Goal: Information Seeking & Learning: Learn about a topic

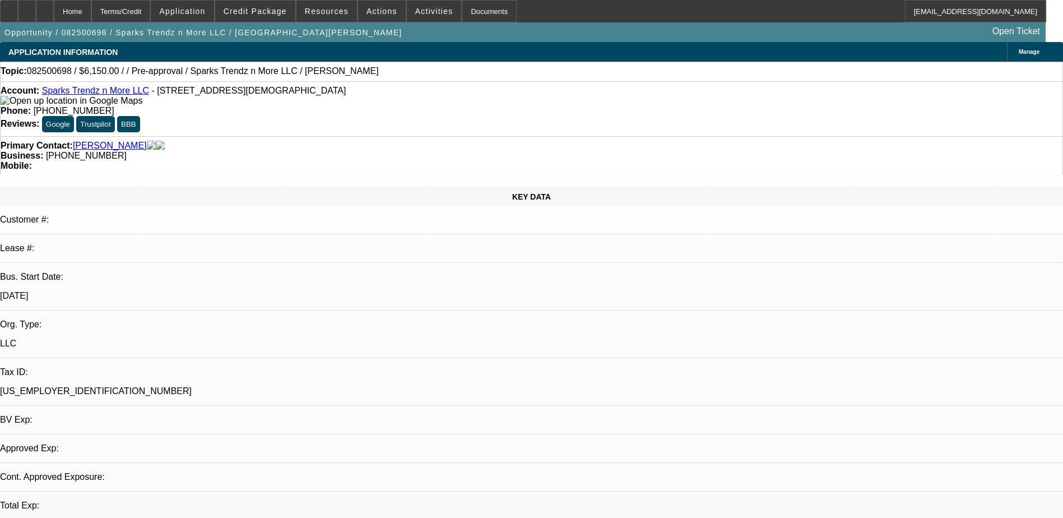
select select "0"
select select "2"
select select "0.1"
select select "1"
select select "2"
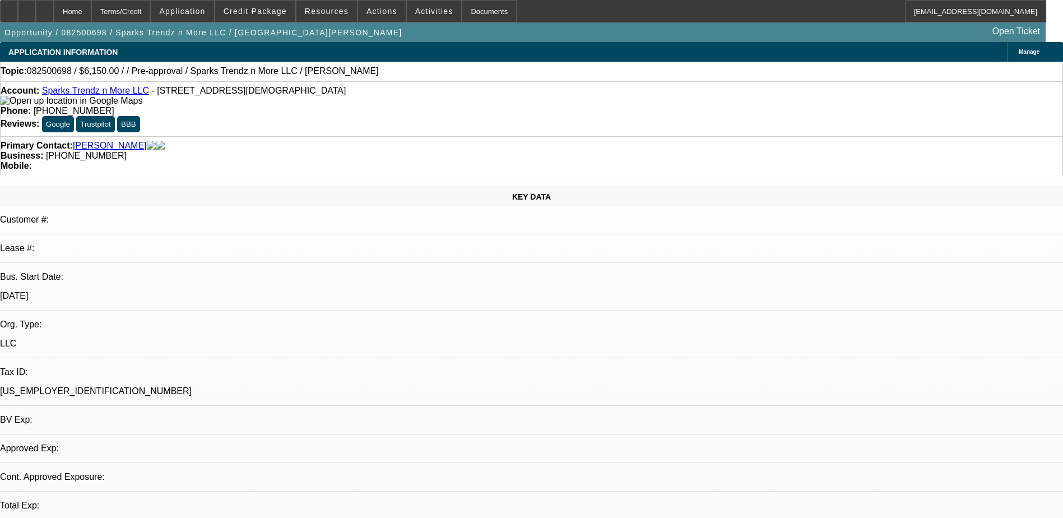
select select "4"
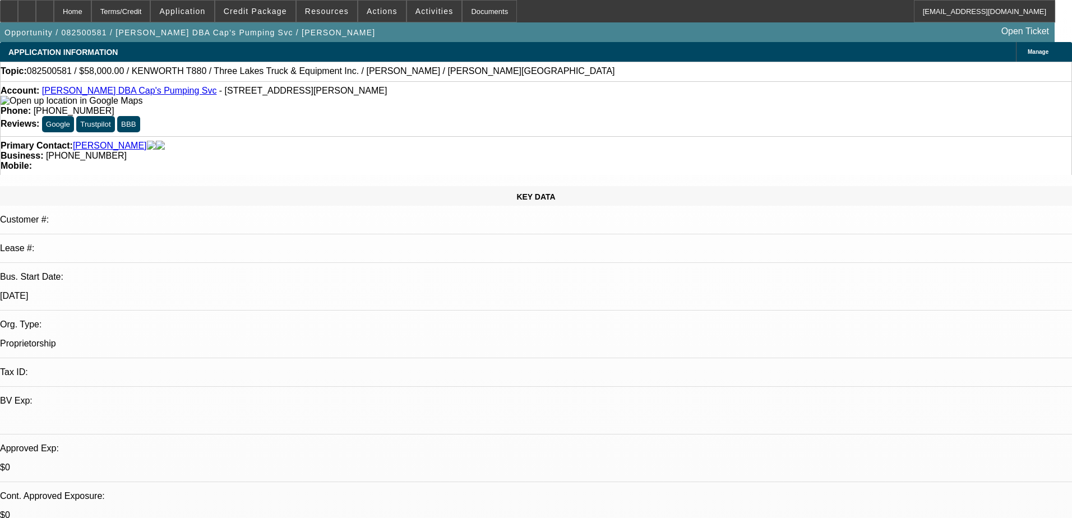
select select "0"
select select "9"
select select "0"
select select "6"
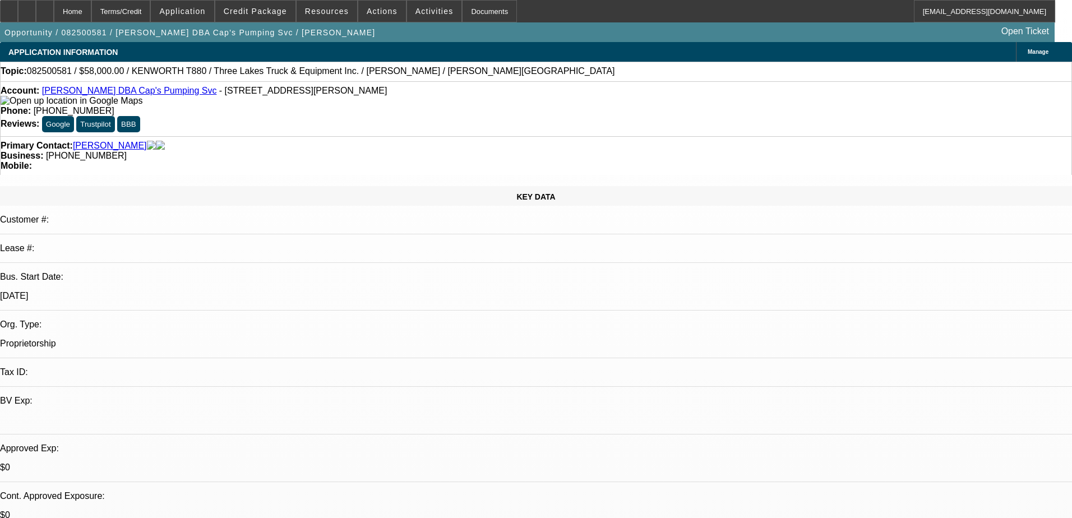
select select "0"
select select "9"
select select "0.1"
select select "4"
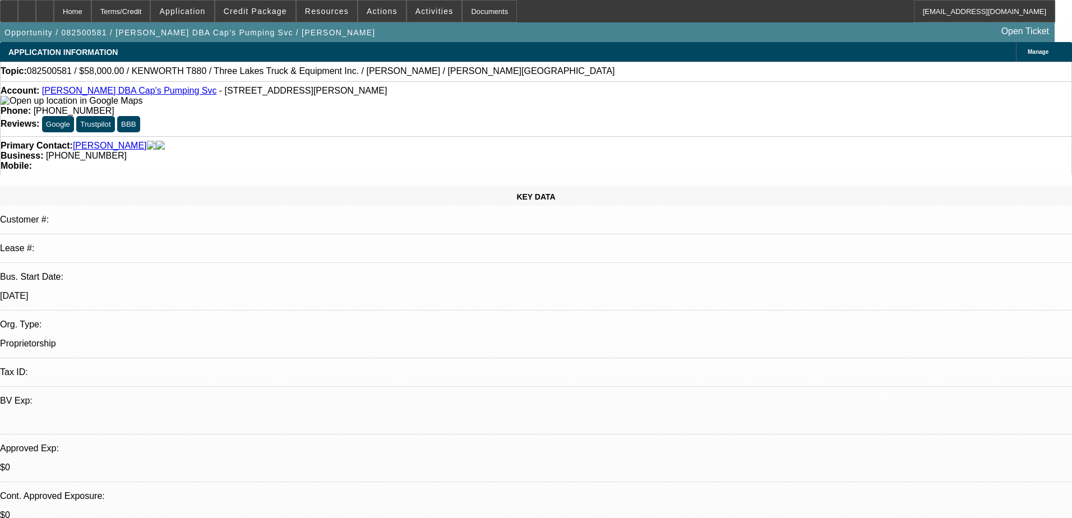
select select "0"
select select "0.1"
select select "4"
select select "0"
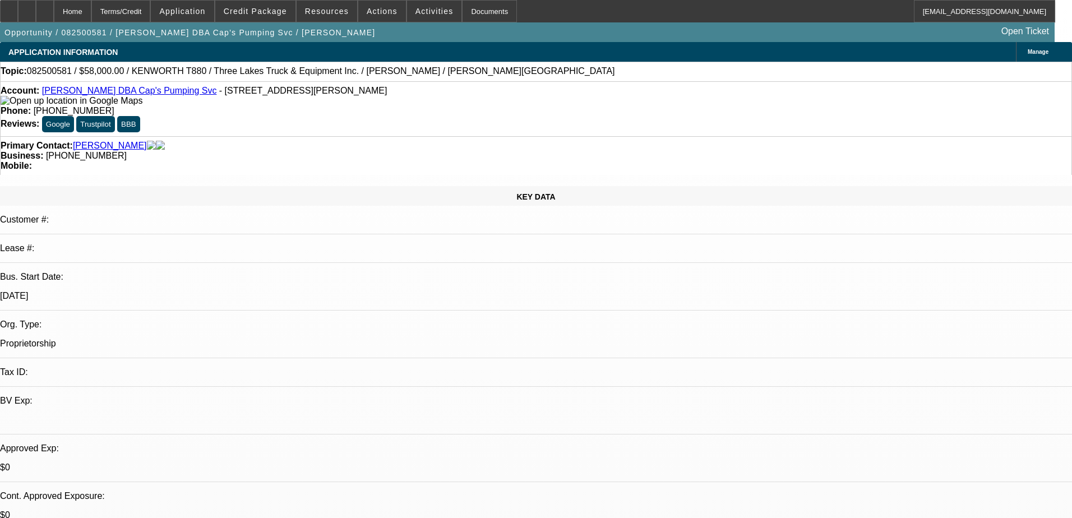
select select "0"
select select "9"
select select "0"
select select "6"
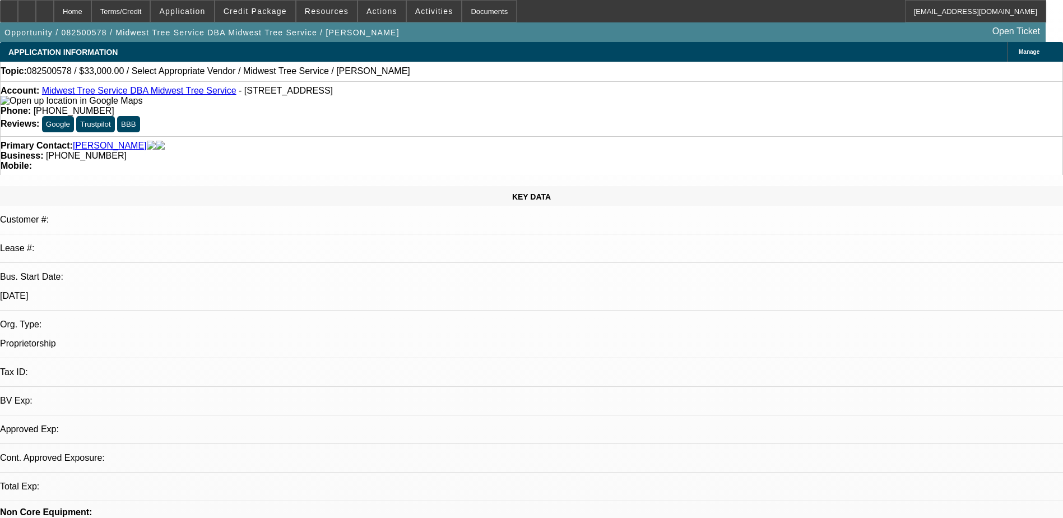
select select "0"
select select "2"
select select "0.1"
select select "4"
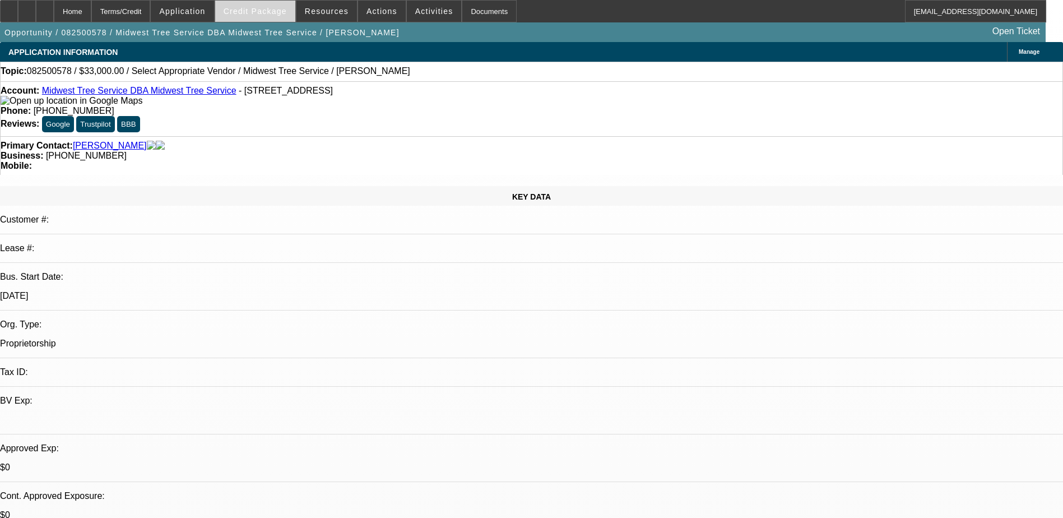
click at [253, 15] on span "Credit Package" at bounding box center [255, 11] width 63 height 9
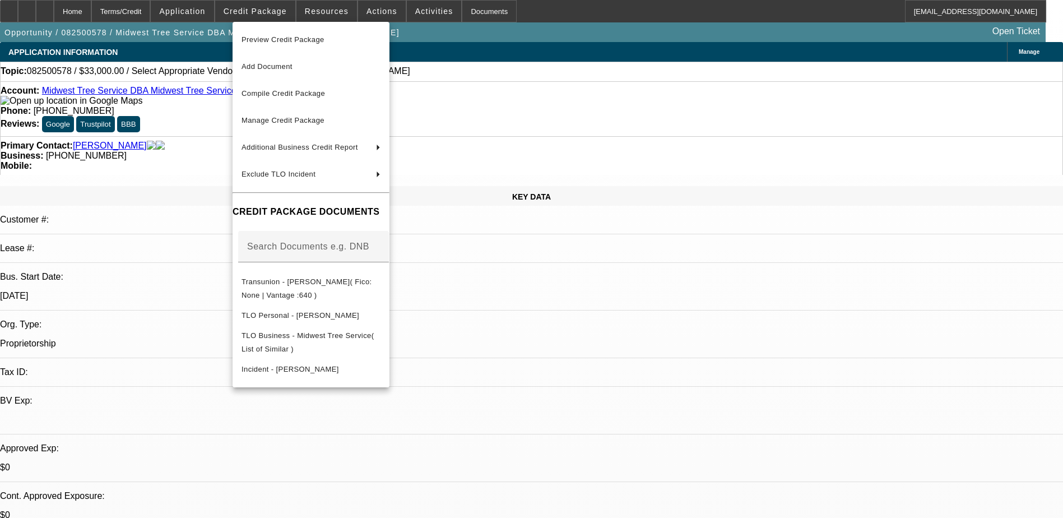
click at [250, 16] on div at bounding box center [531, 259] width 1063 height 518
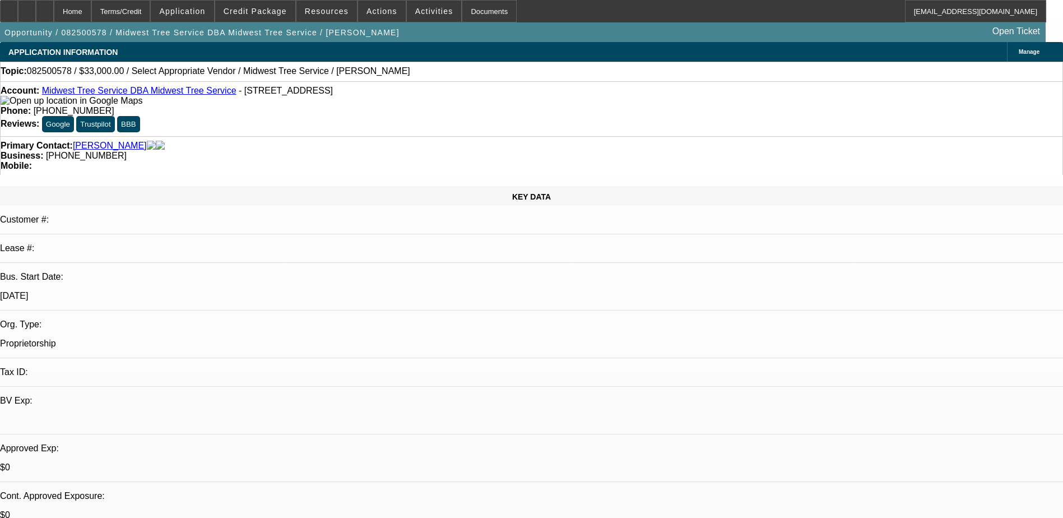
drag, startPoint x: 250, startPoint y: 16, endPoint x: 215, endPoint y: 116, distance: 106.2
click at [215, 136] on div "Primary Contact: Enarson, Shawn Business: (712) 327-8084 Mobile:" at bounding box center [531, 155] width 1063 height 39
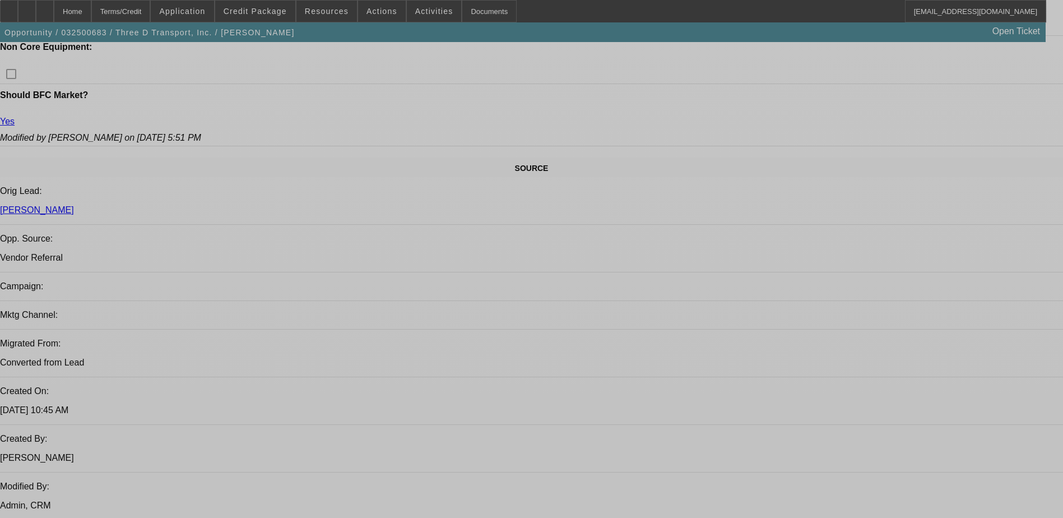
select select "0"
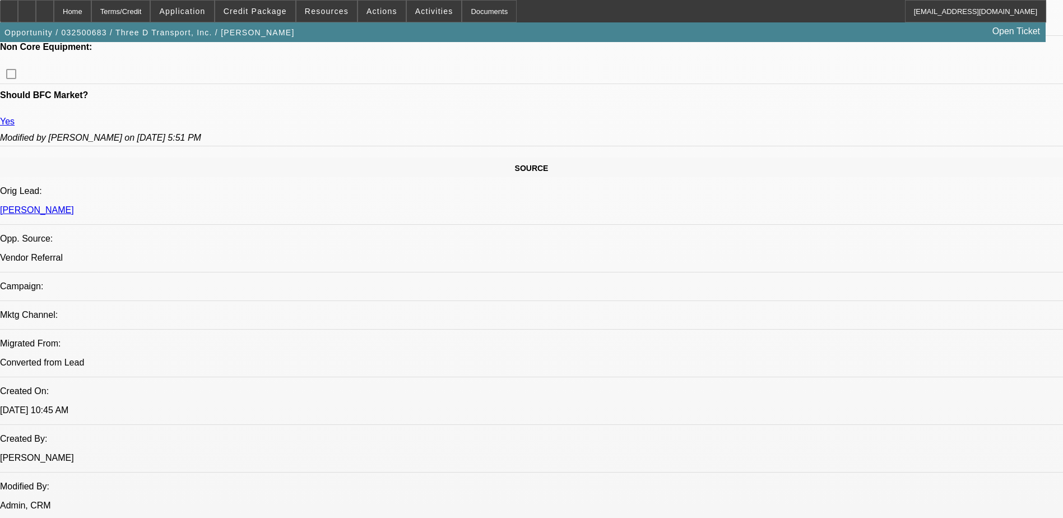
select select "0"
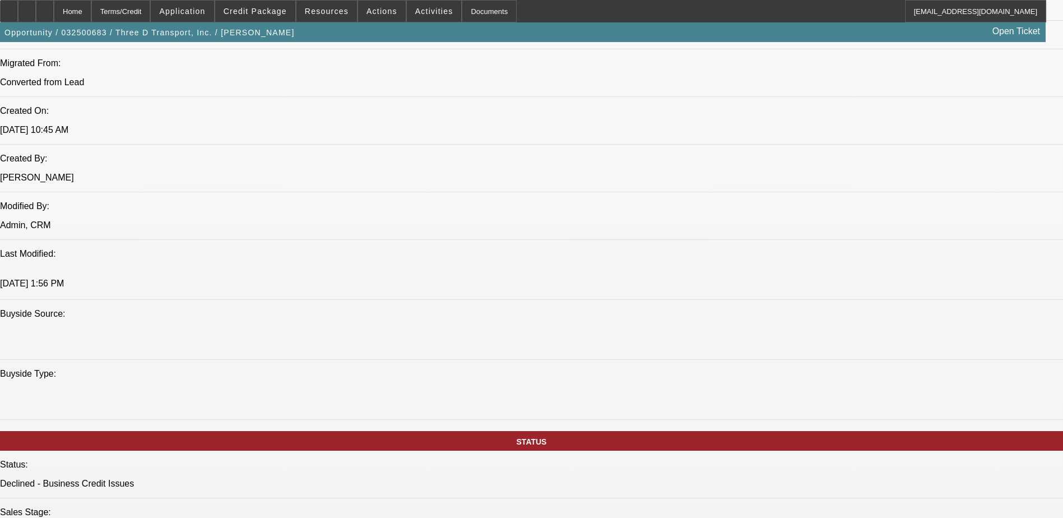
select select "1"
select select "6"
select select "1"
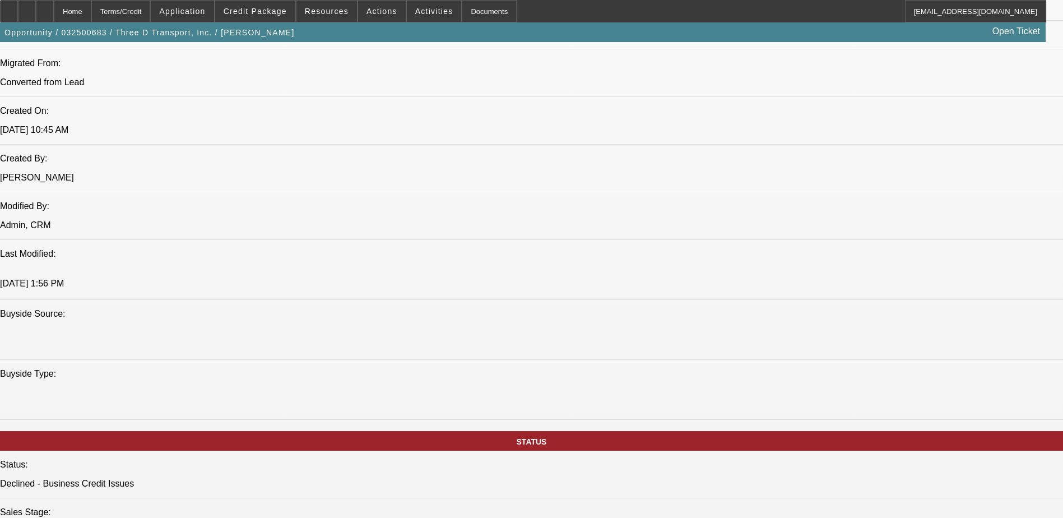
select select "6"
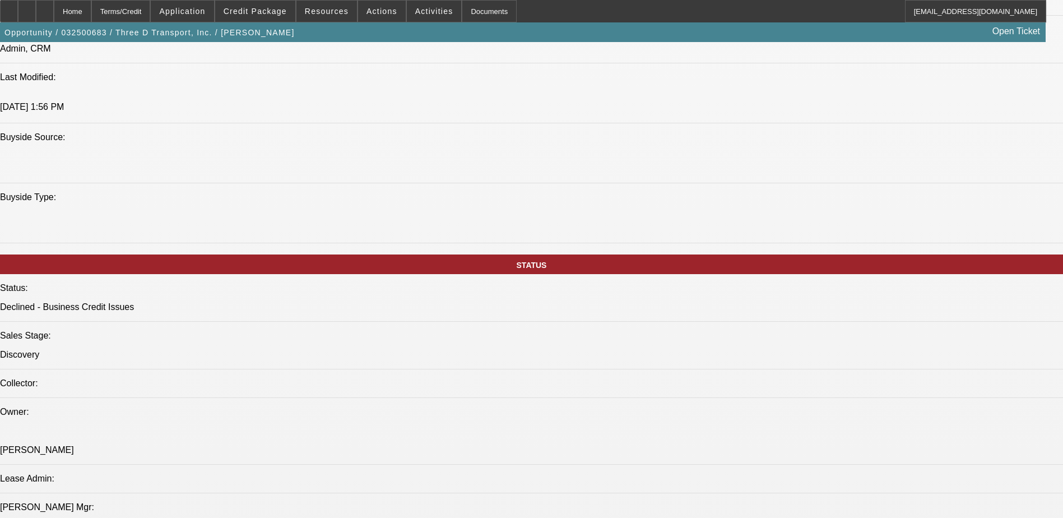
scroll to position [1177, 0]
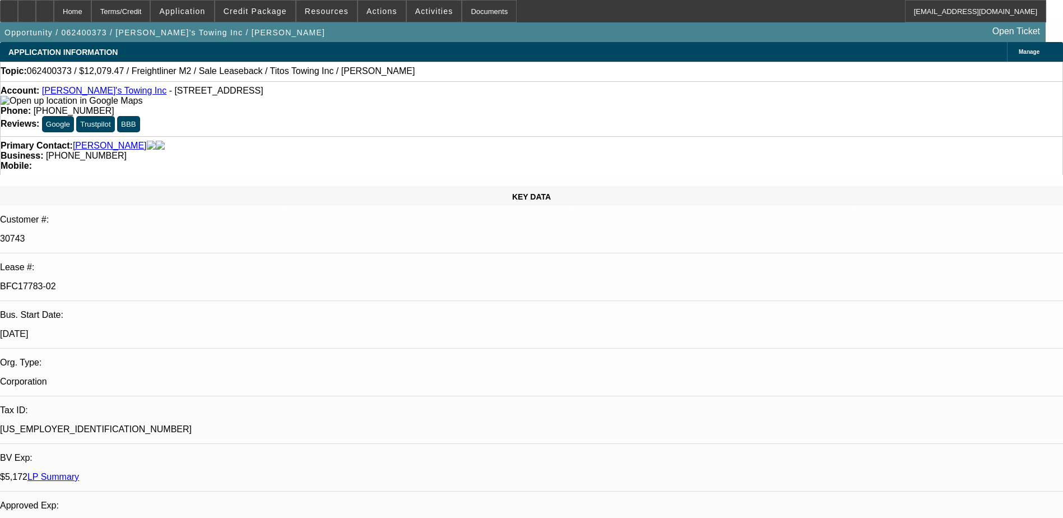
select select "0"
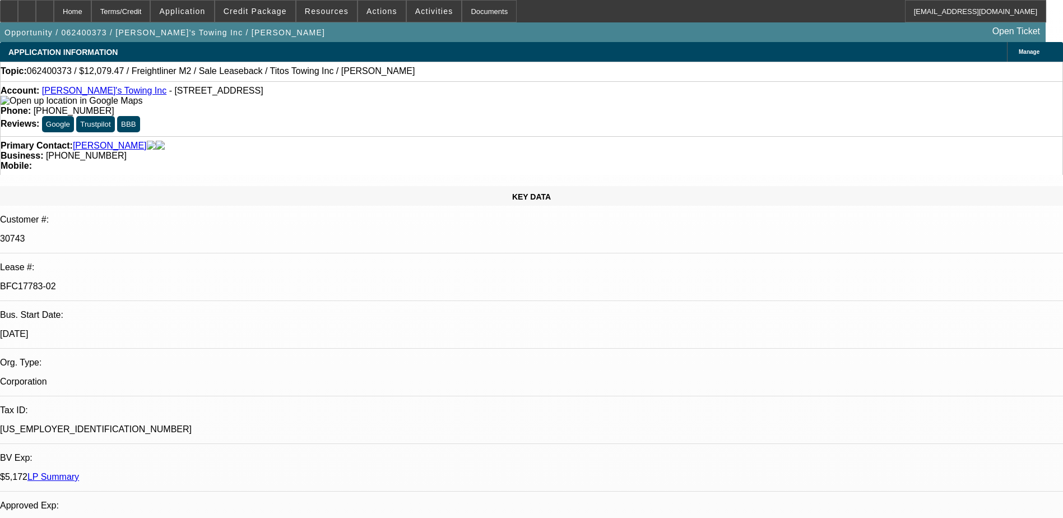
select select "0"
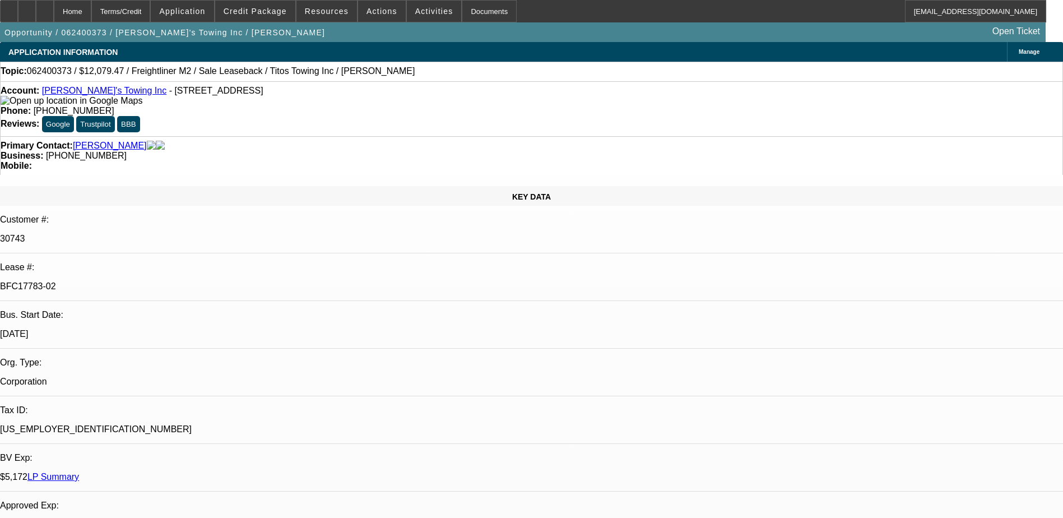
select select "0"
select select "1"
select select "2"
select select "6"
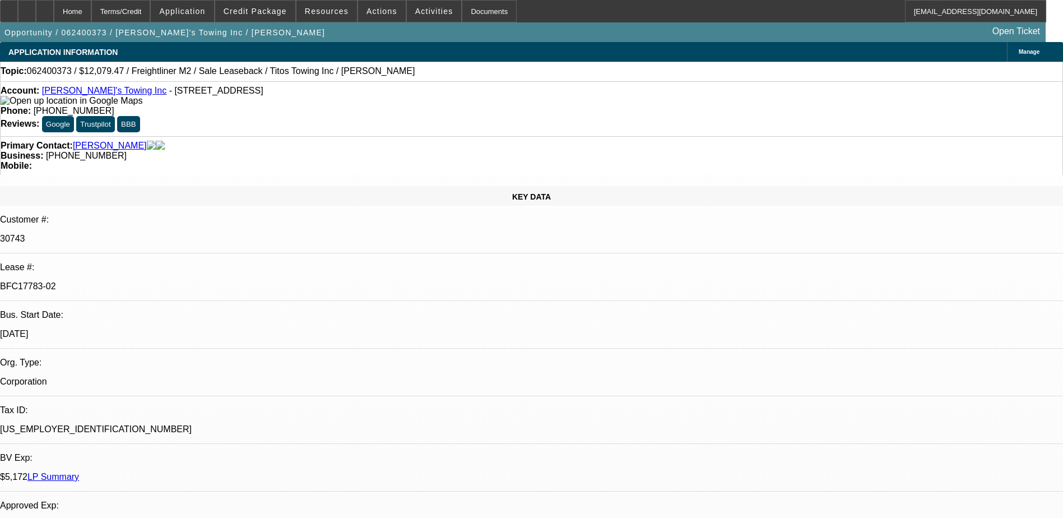
select select "1"
select select "2"
select select "6"
select select "1"
select select "2"
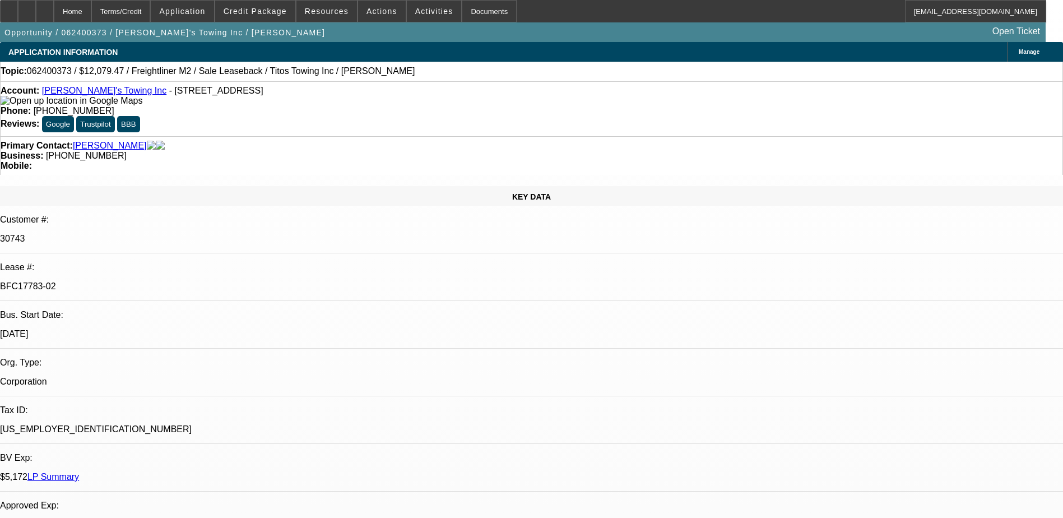
select select "6"
select select "1"
select select "2"
select select "6"
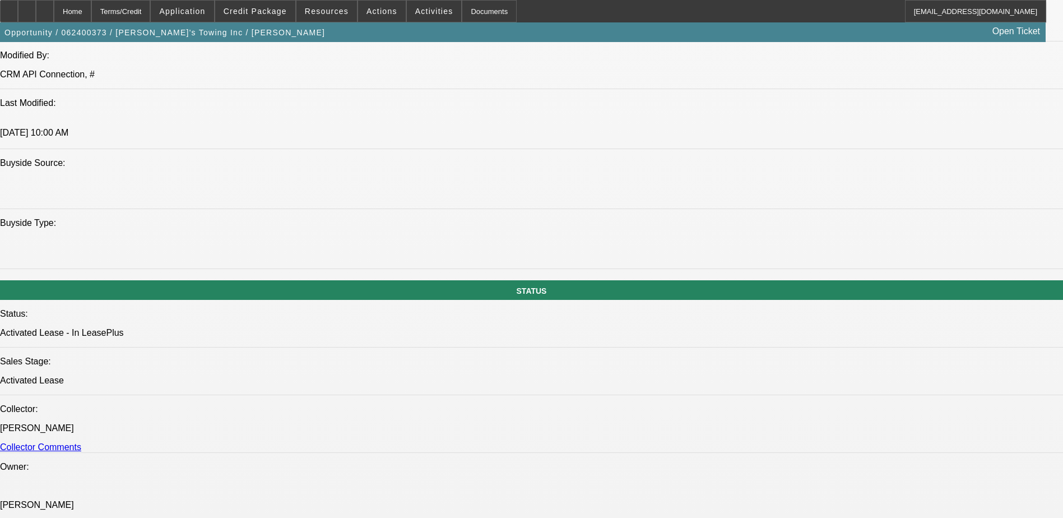
scroll to position [1177, 0]
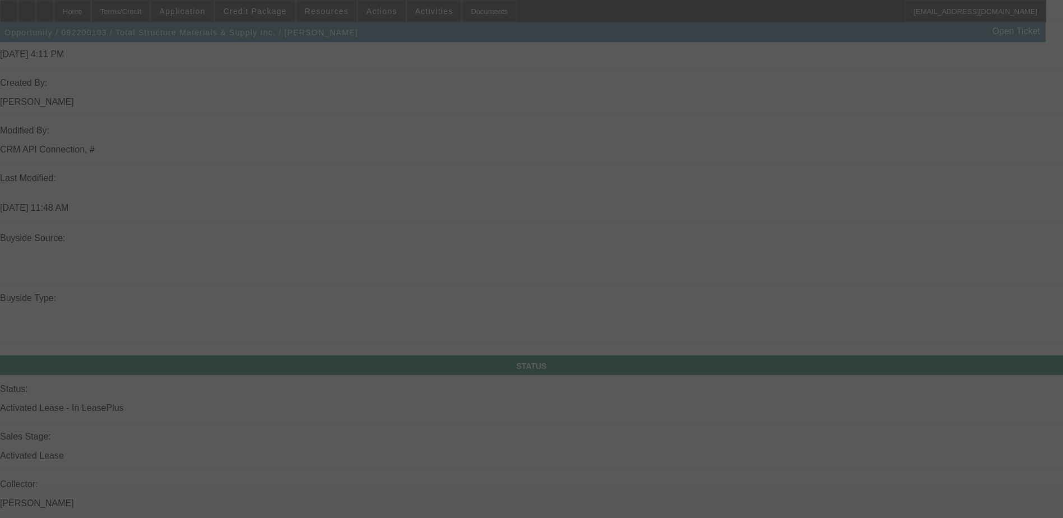
scroll to position [1060, 0]
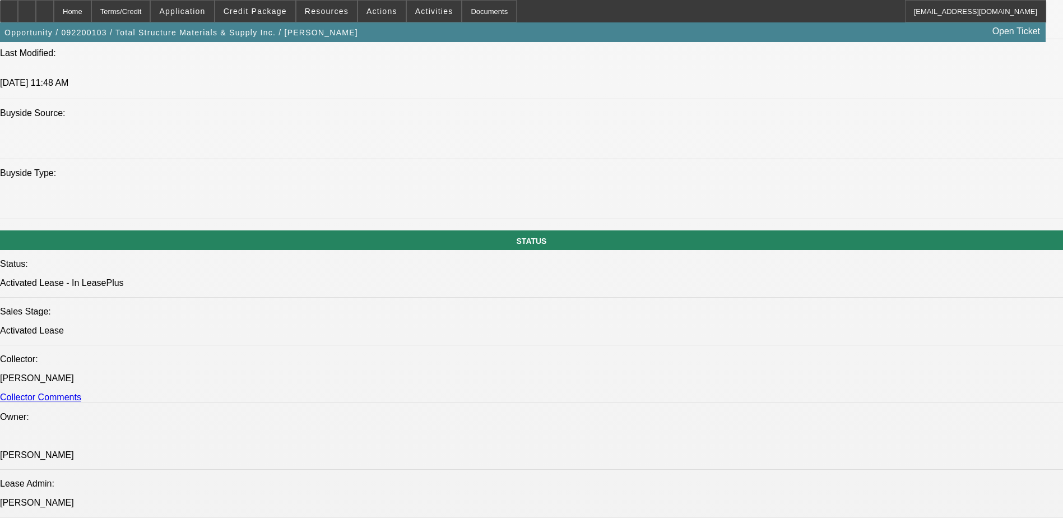
select select "0"
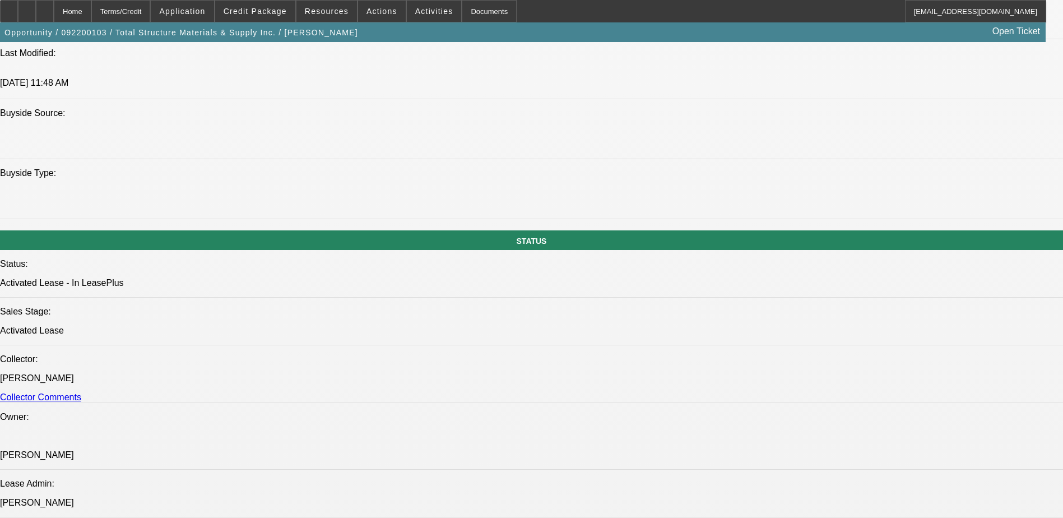
select select "0"
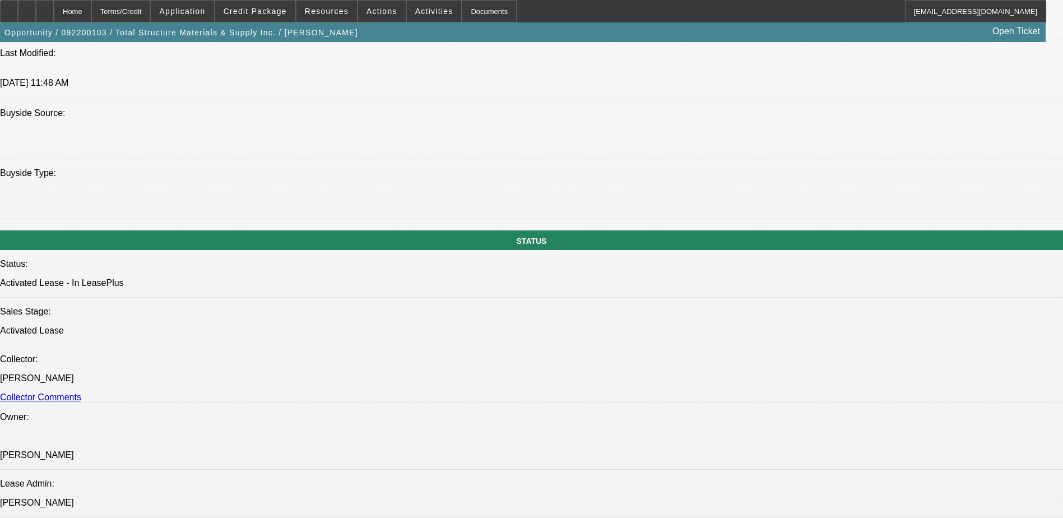
select select "0"
select select "1"
select select "6"
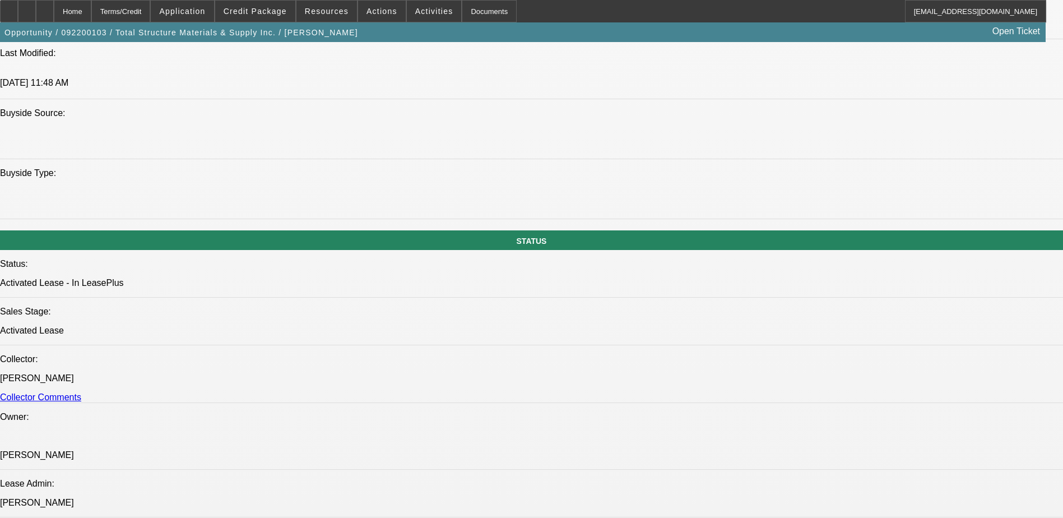
select select "1"
select select "6"
select select "1"
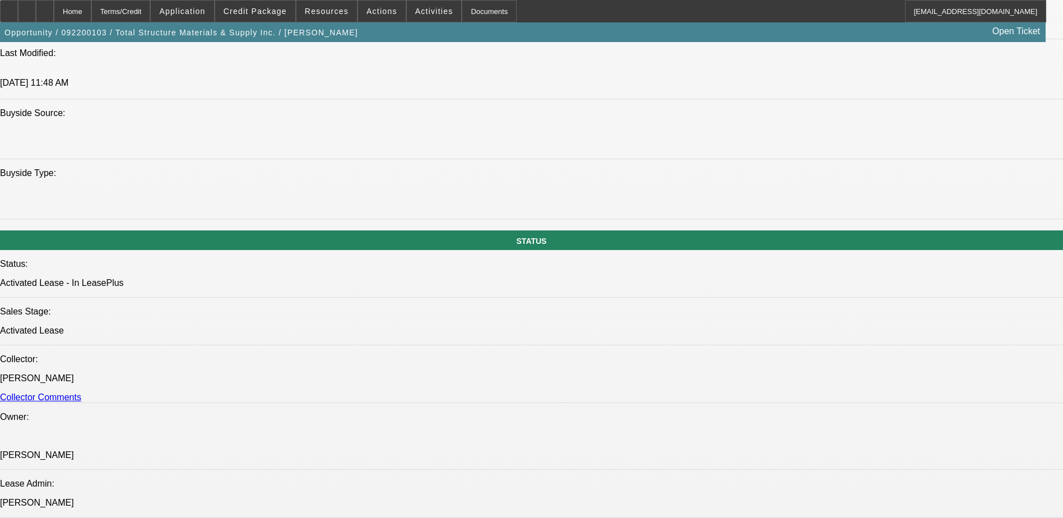
select select "6"
select select "1"
select select "6"
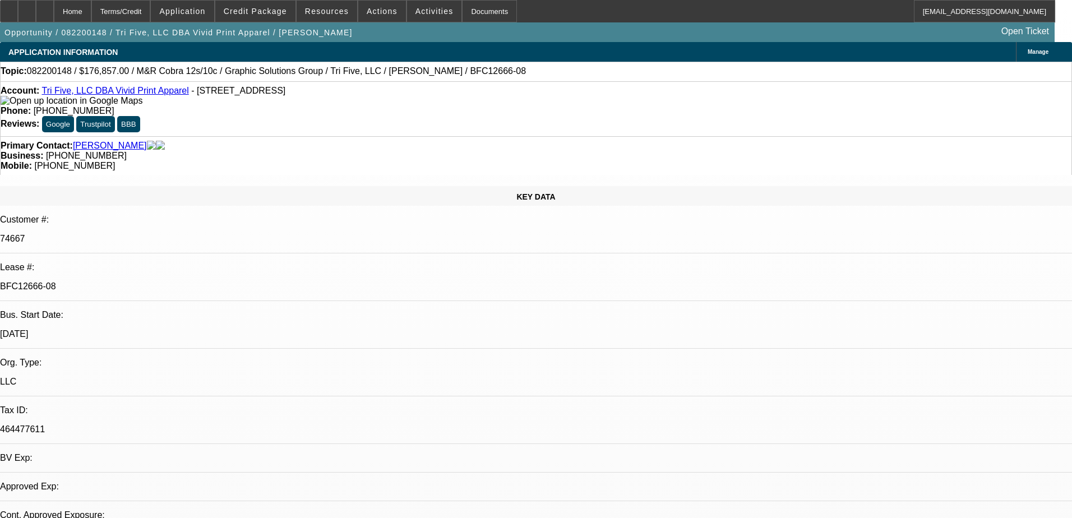
select select "0"
select select "0.1"
select select "0"
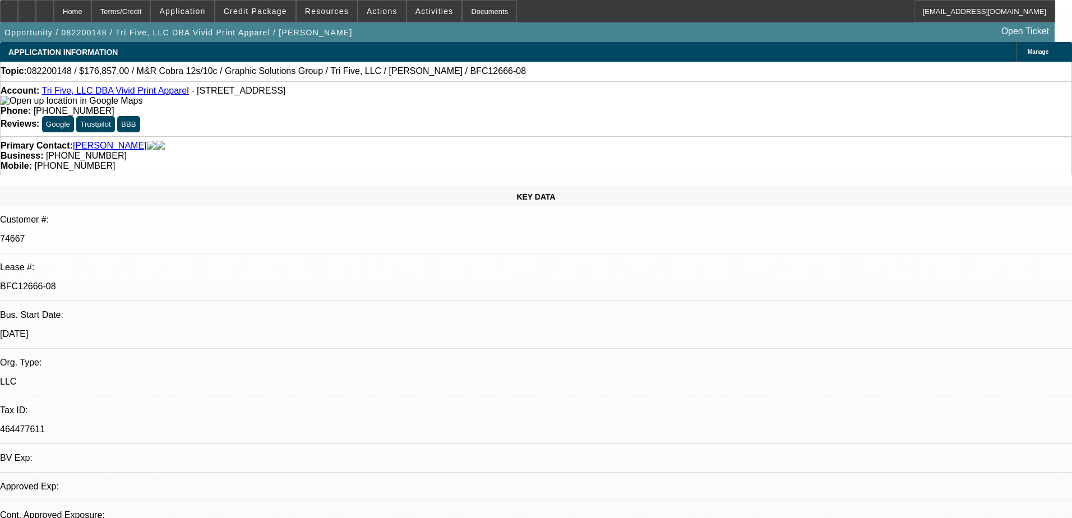
select select "0.1"
select select "0"
select select "0.1"
select select "1"
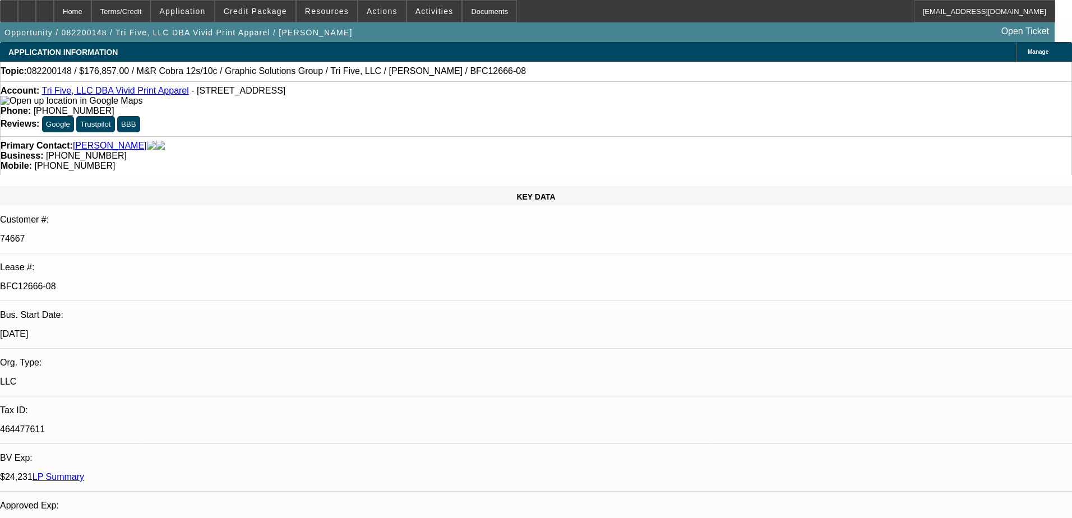
select select "1"
select select "4"
select select "1"
select select "4"
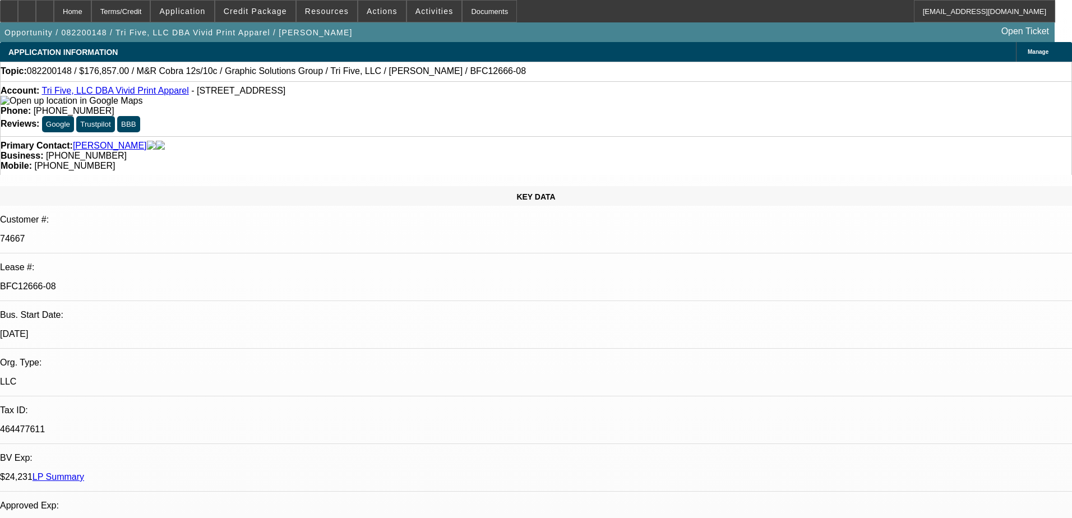
select select "1"
select select "4"
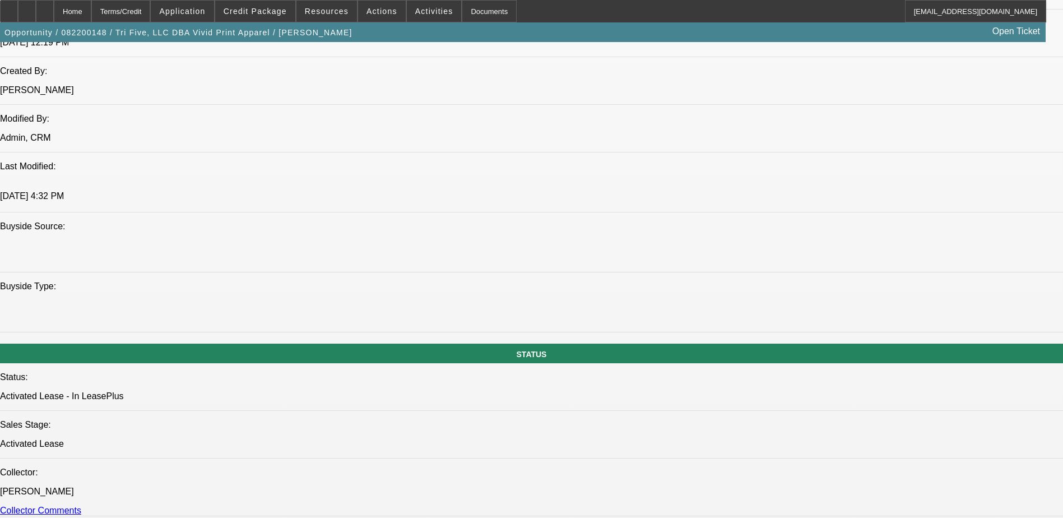
scroll to position [1065, 0]
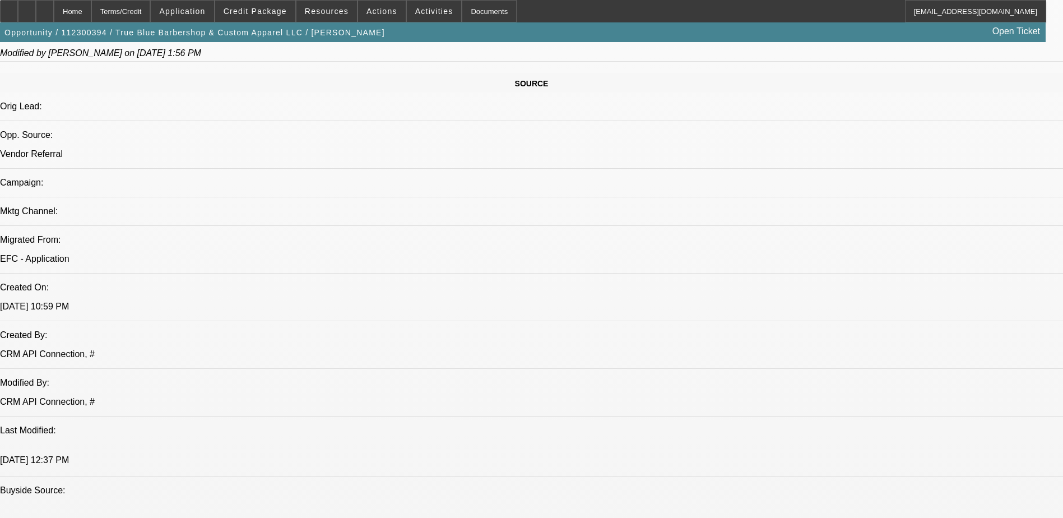
select select "0.1"
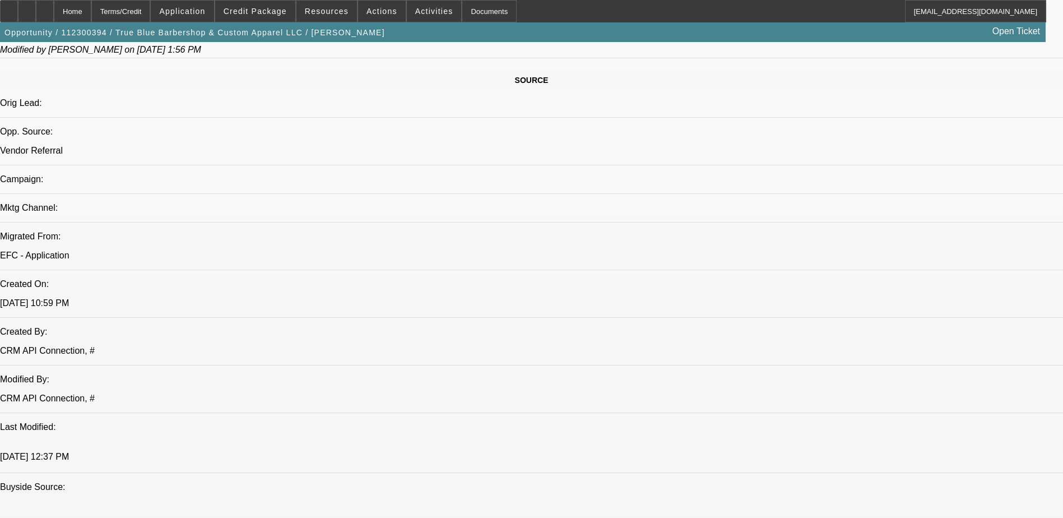
select select "2"
select select "0.1"
select select "2"
select select "0.1"
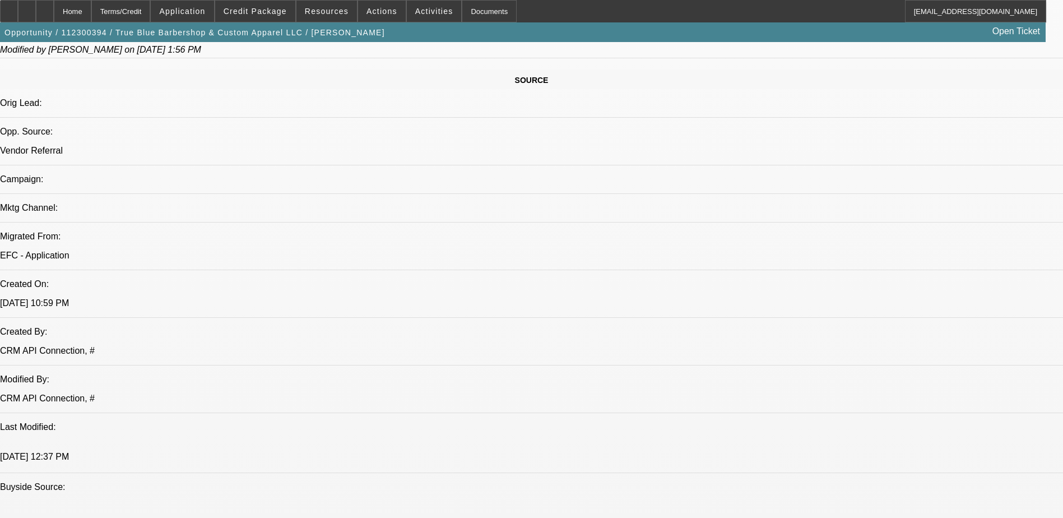
select select "0"
select select "2"
select select "0.1"
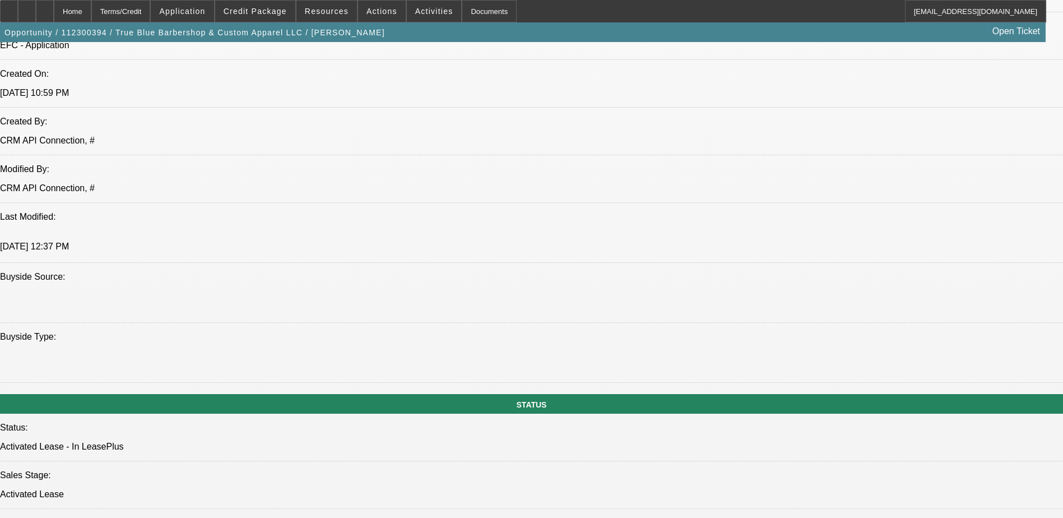
select select "1"
select select "2"
select select "4"
select select "1"
select select "2"
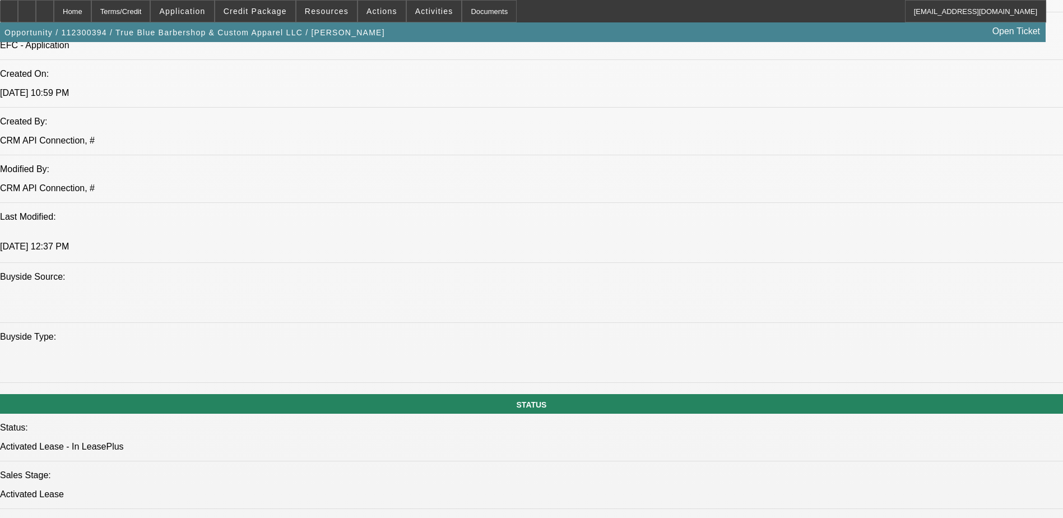
select select "4"
select select "1"
select select "2"
select select "4"
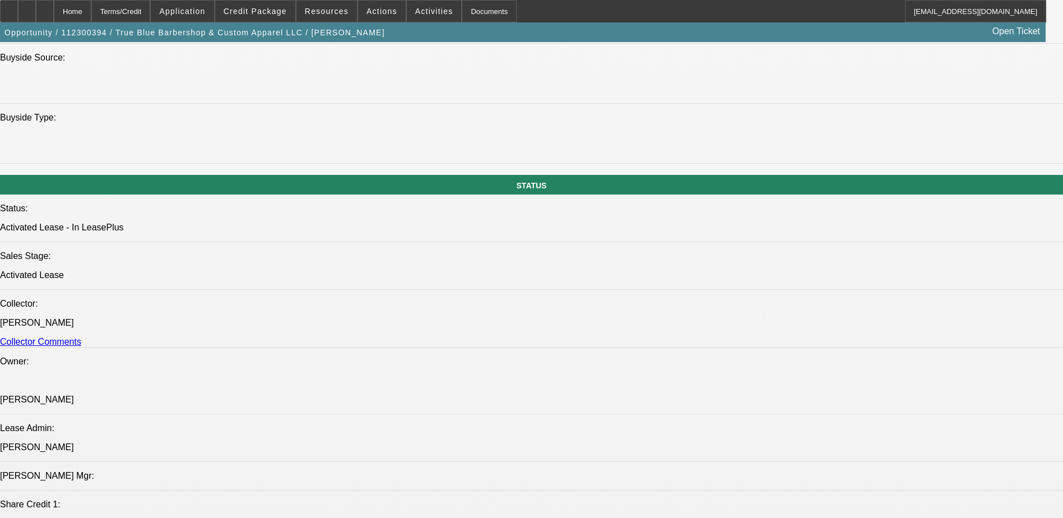
scroll to position [1289, 0]
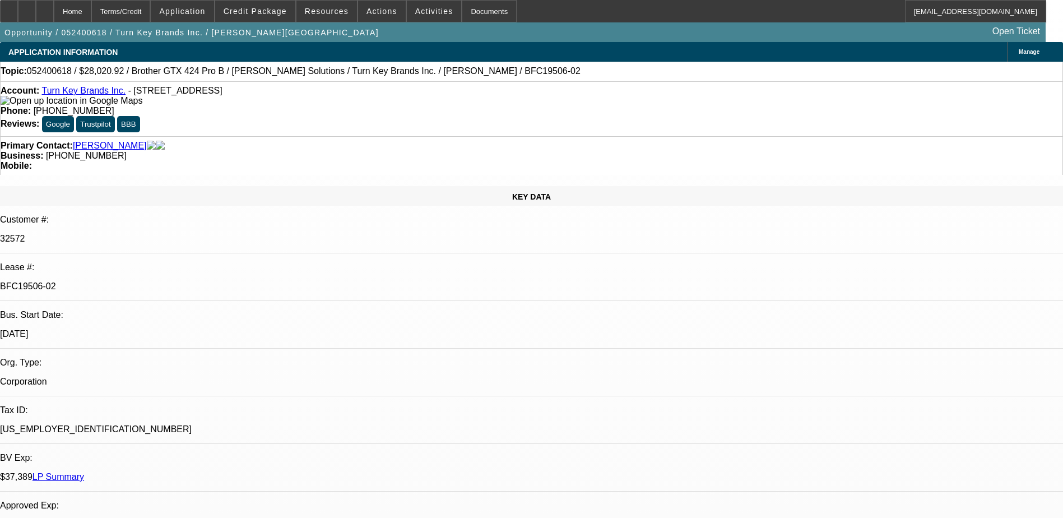
select select "0.15"
select select "0"
select select "0.1"
select select "0.15"
select select "2"
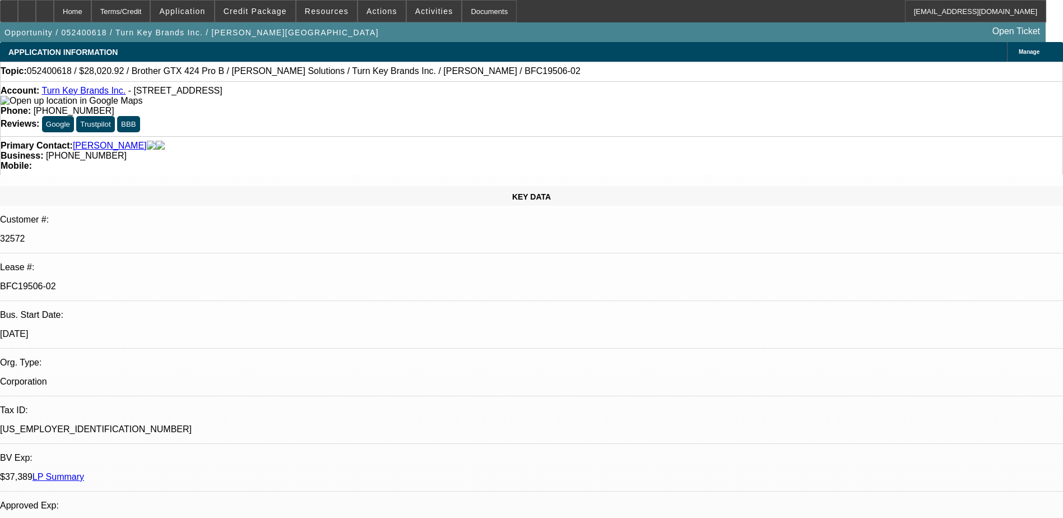
select select "0.1"
select select "0.15"
select select "2"
select select "0.1"
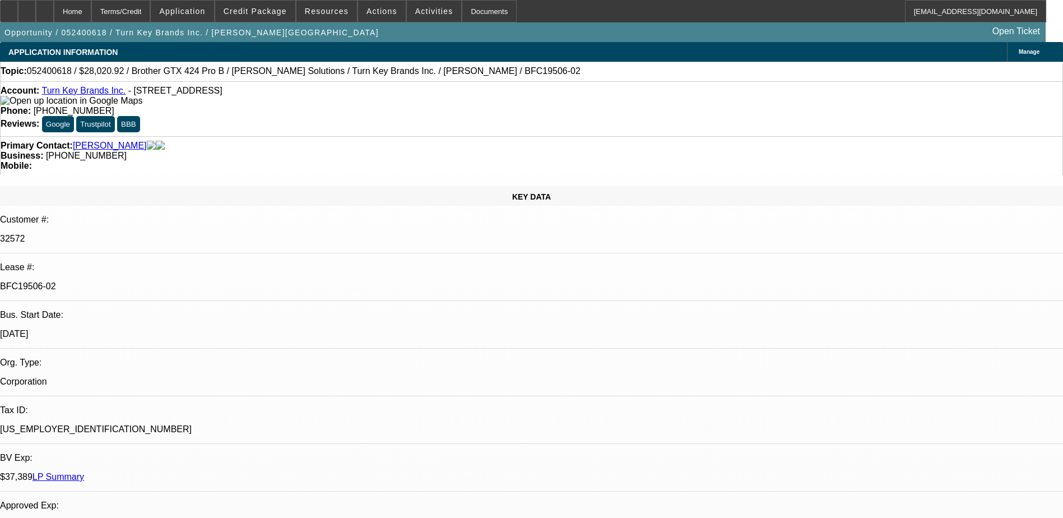
select select "2"
select select "0.1"
select select "1"
select select "4"
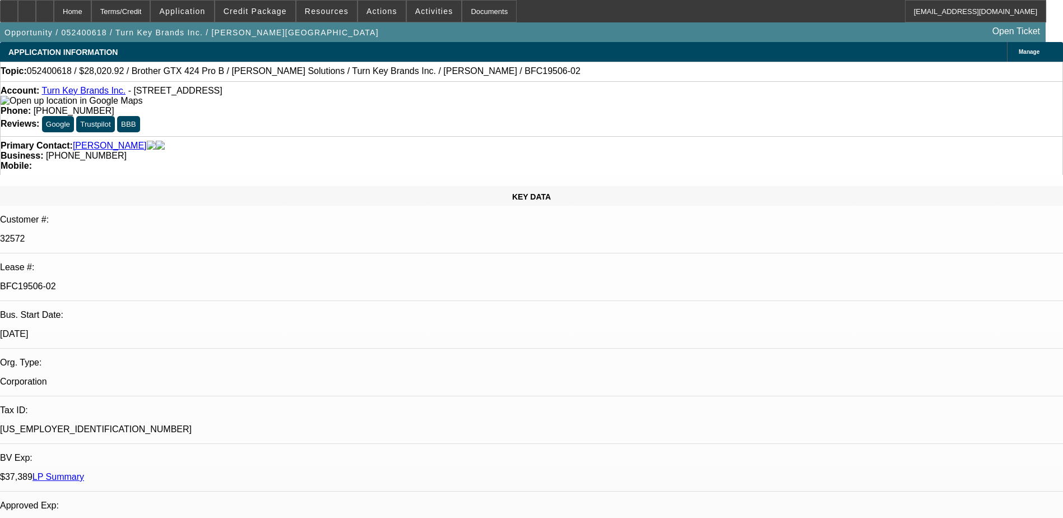
select select "1"
select select "2"
select select "4"
select select "1"
select select "2"
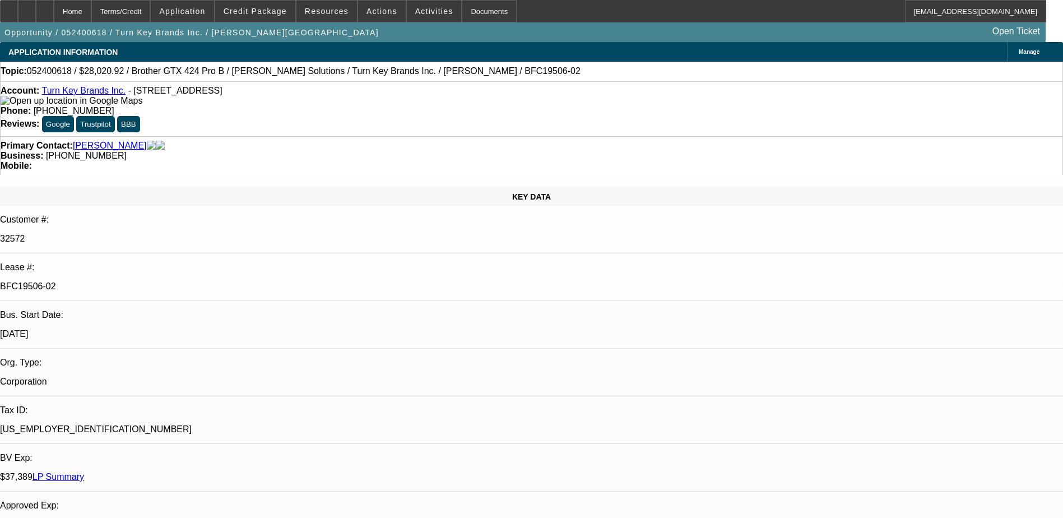
select select "4"
select select "1"
select select "2"
select select "4"
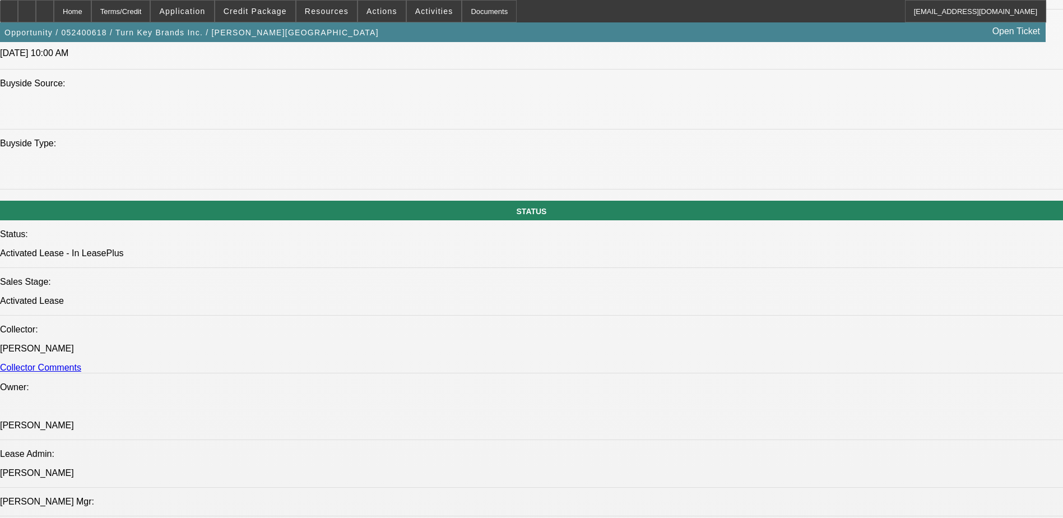
scroll to position [1121, 0]
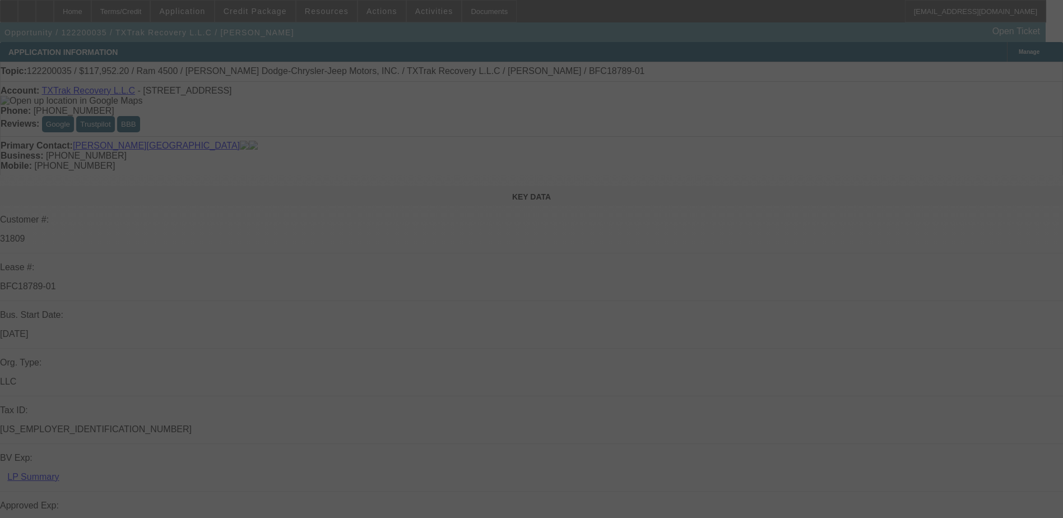
select select "0.1"
select select "0"
select select "0.1"
select select "0"
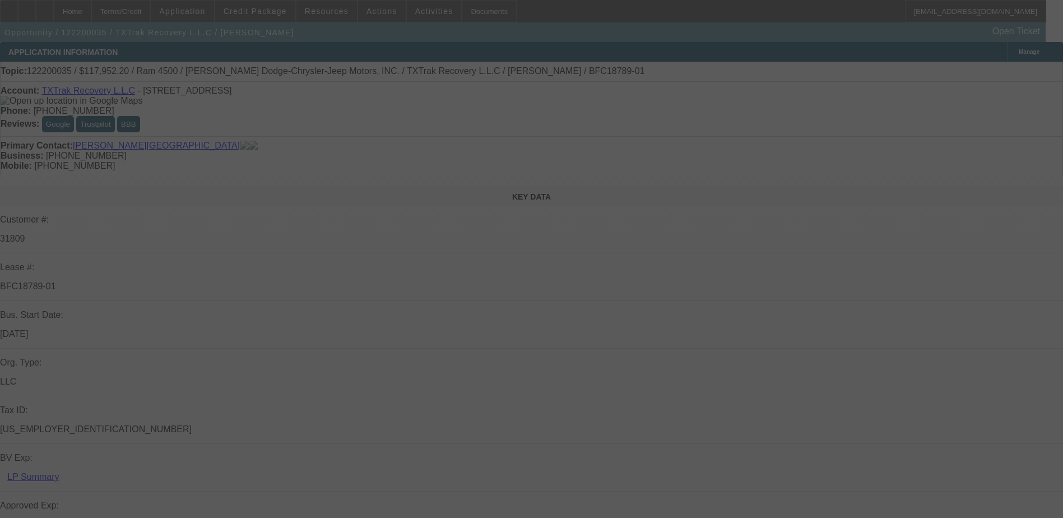
select select "0"
select select "0.1"
select select "0"
select select "0.1"
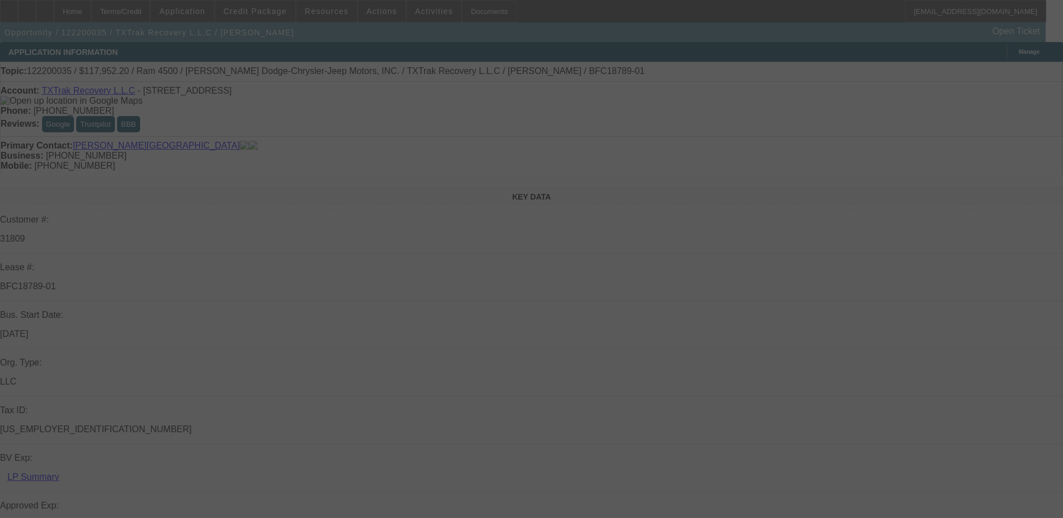
select select "0"
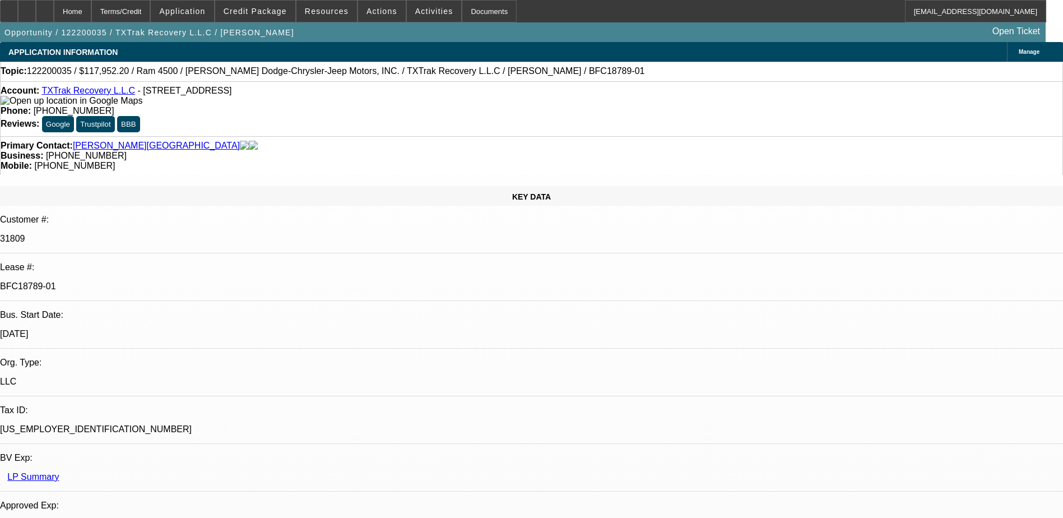
select select "1"
select select "2"
select select "6"
select select "1"
select select "2"
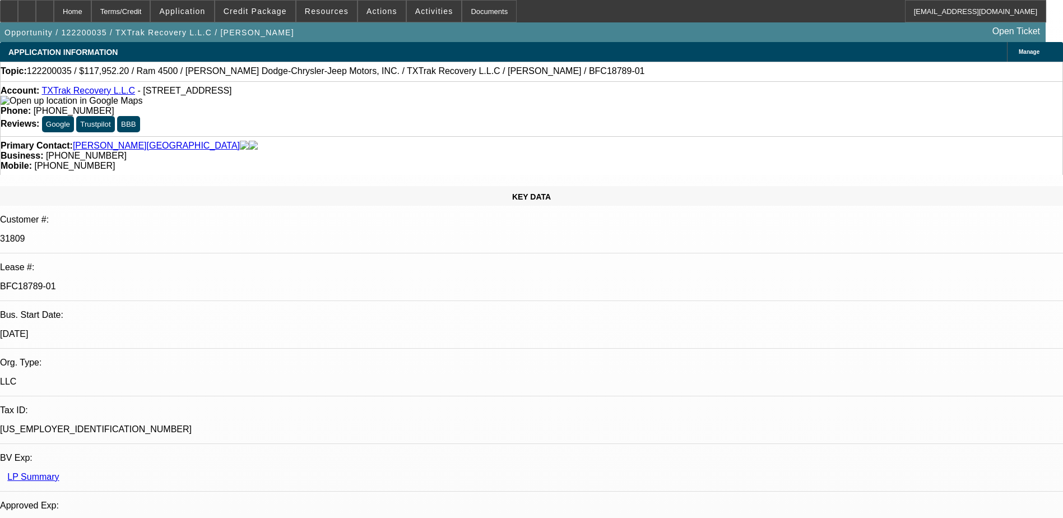
select select "6"
select select "1"
select select "2"
select select "6"
select select "1"
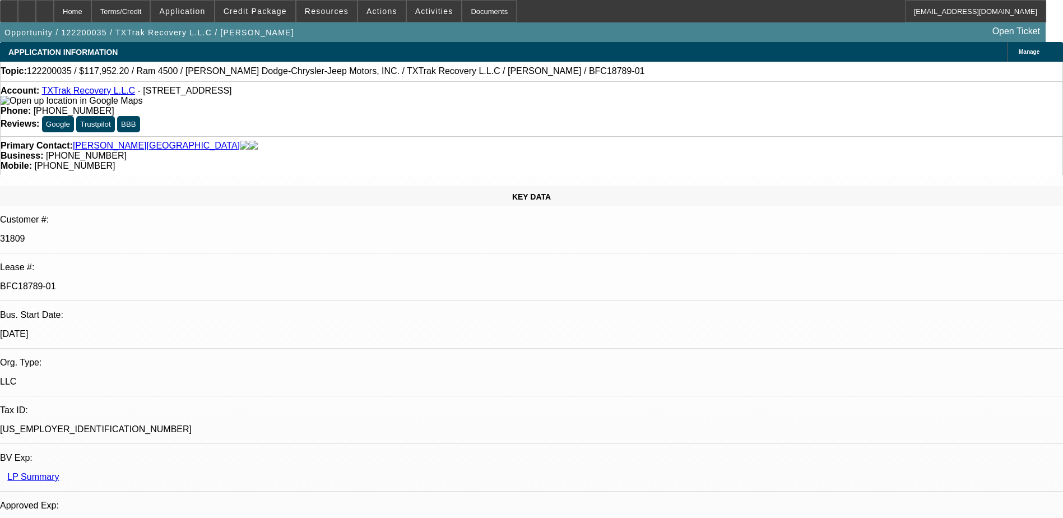
select select "2"
select select "6"
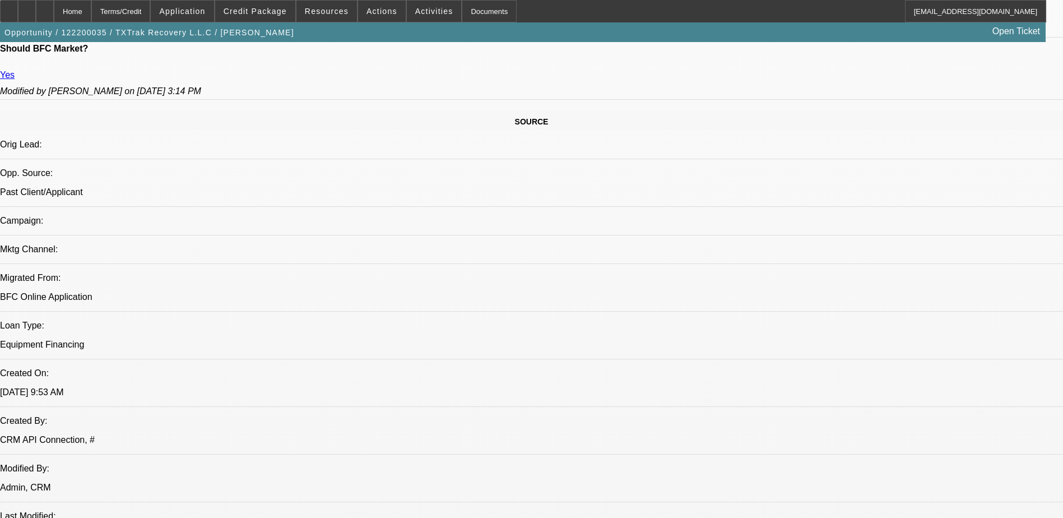
select select "0.1"
select select "0"
select select "0.1"
select select "0"
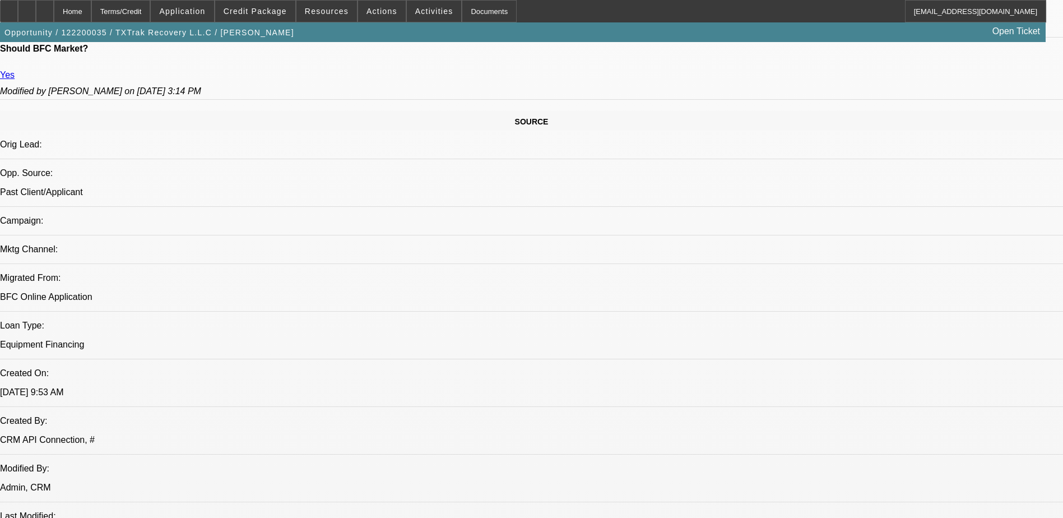
select select "0"
select select "0.1"
select select "0"
select select "0.1"
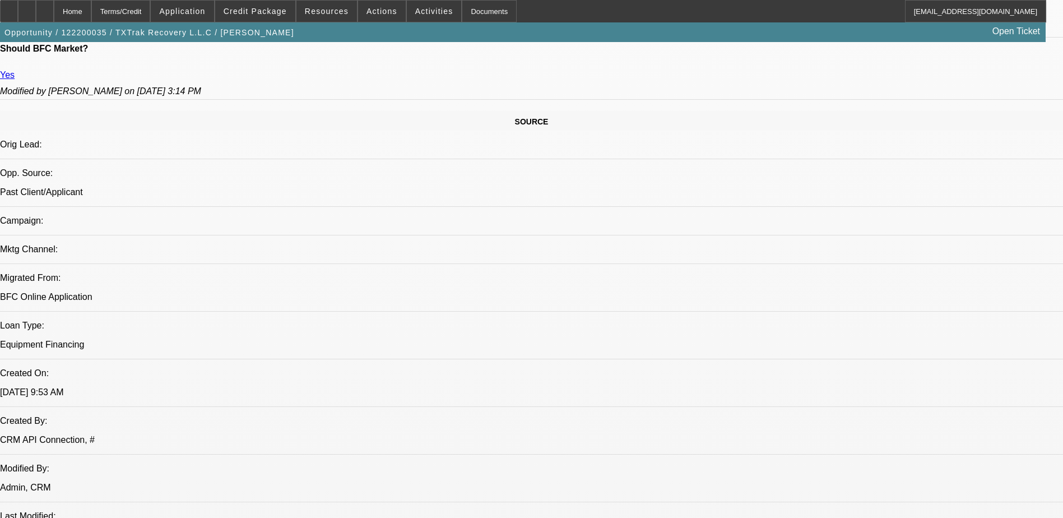
select select "0"
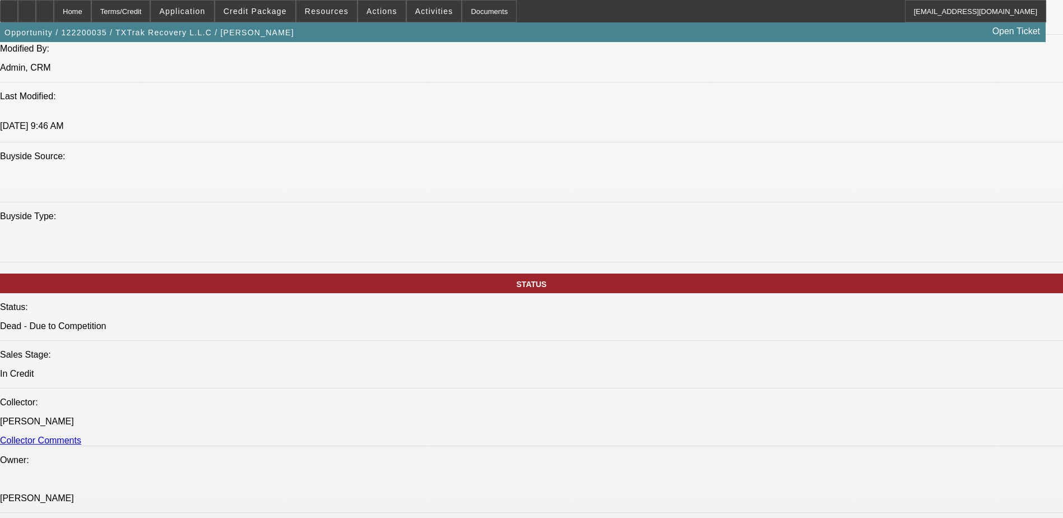
select select "1"
select select "2"
select select "6"
select select "1"
select select "2"
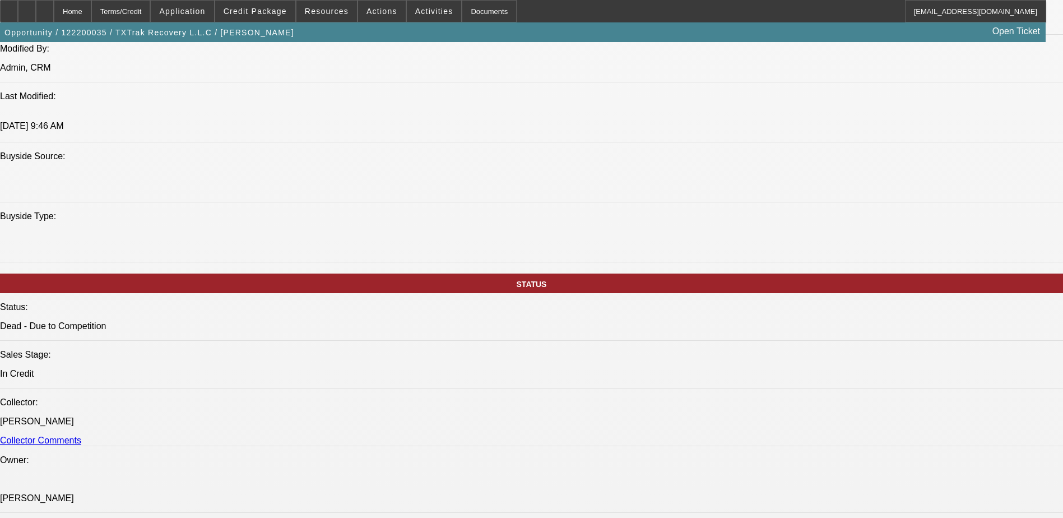
select select "6"
select select "1"
select select "2"
select select "6"
select select "1"
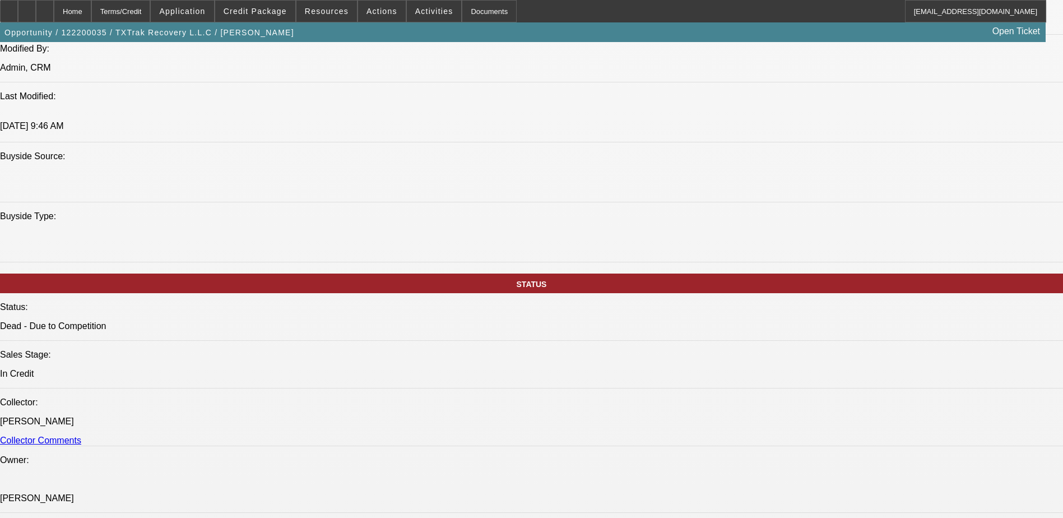
select select "2"
select select "6"
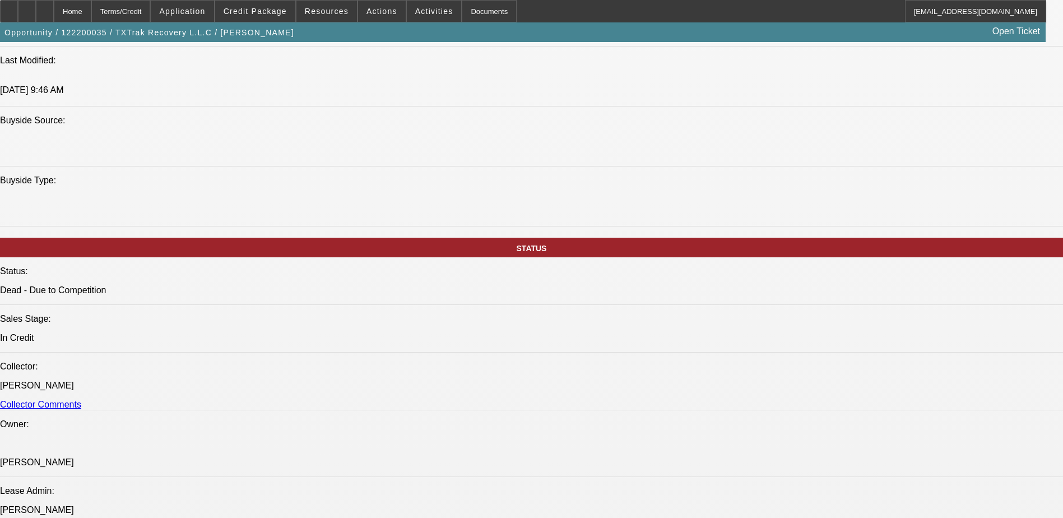
scroll to position [1121, 0]
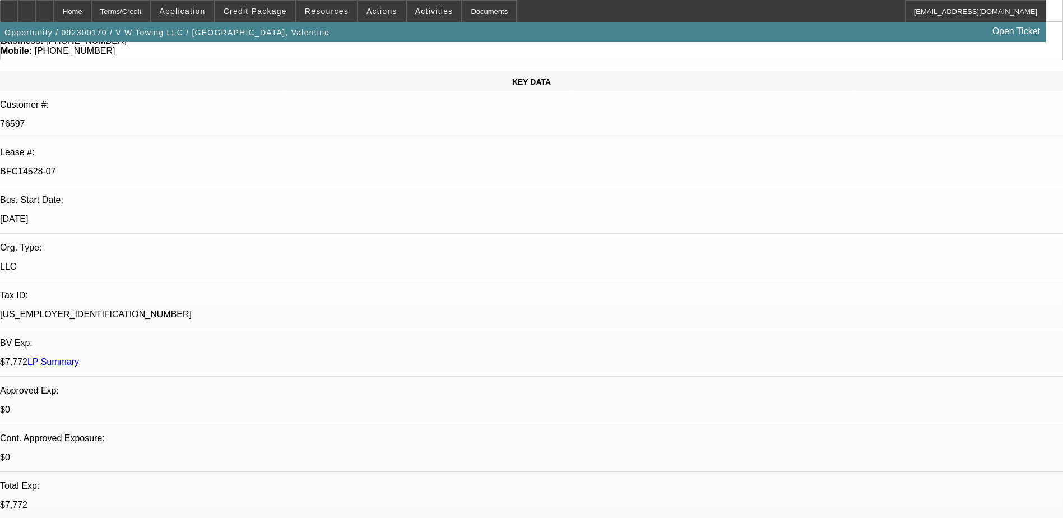
select select "0"
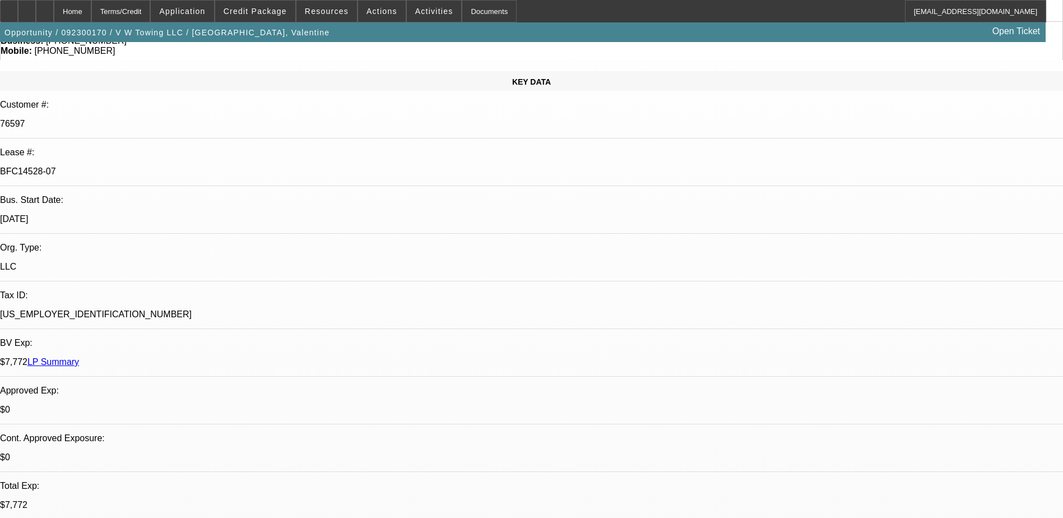
select select "2"
select select "0"
select select "2"
select select "0"
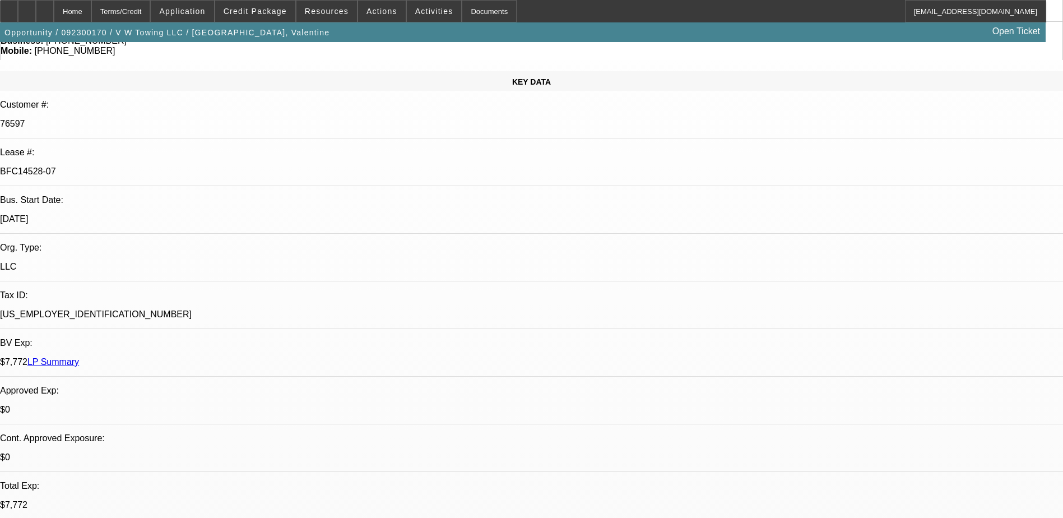
select select "1"
select select "2"
select select "6"
select select "1"
select select "2"
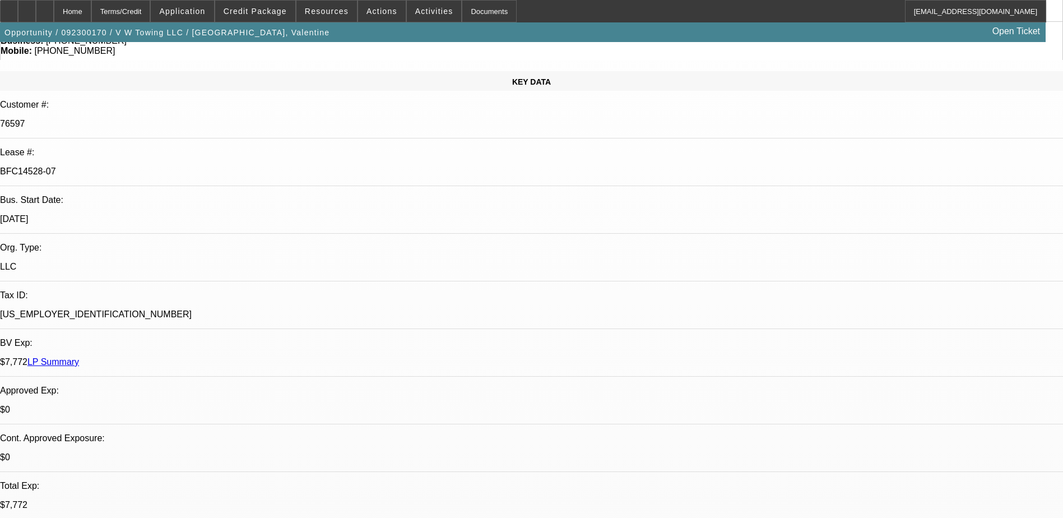
select select "6"
select select "1"
select select "2"
select select "6"
select select "1"
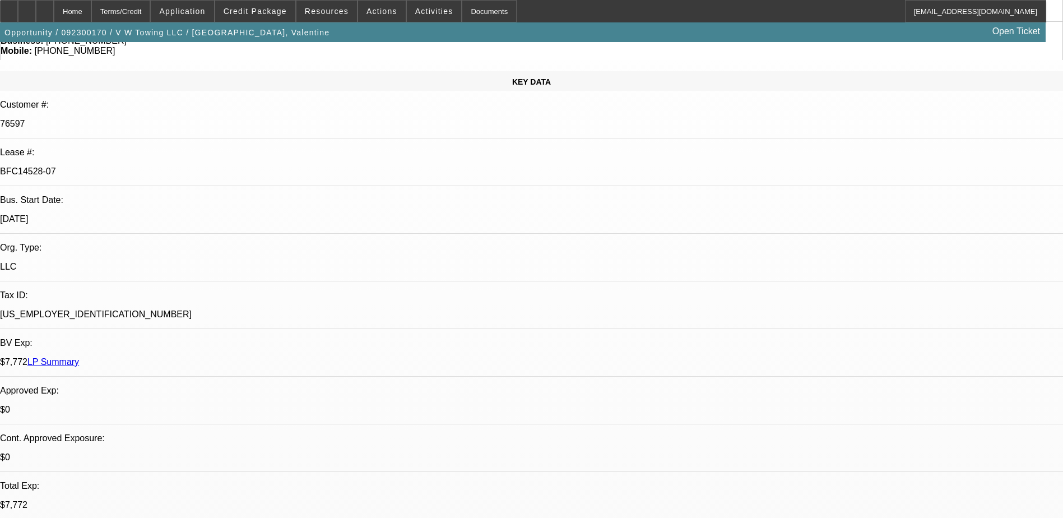
select select "2"
select select "6"
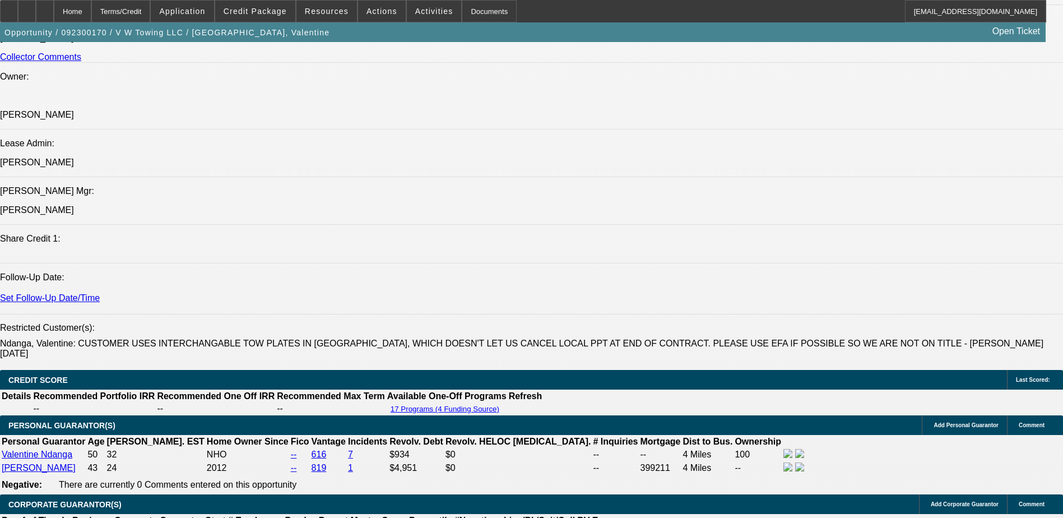
scroll to position [1401, 0]
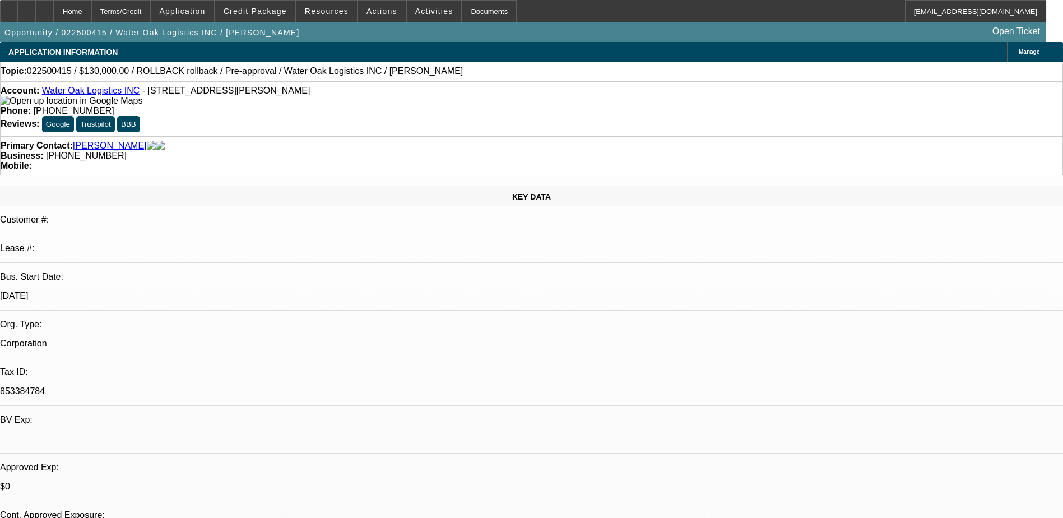
select select "0"
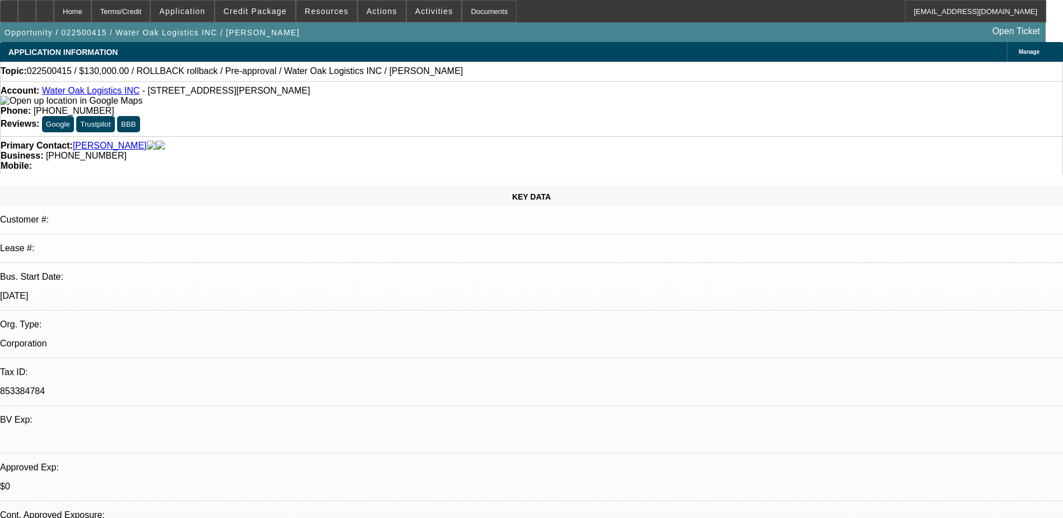
select select "0"
select select "0.1"
select select "0"
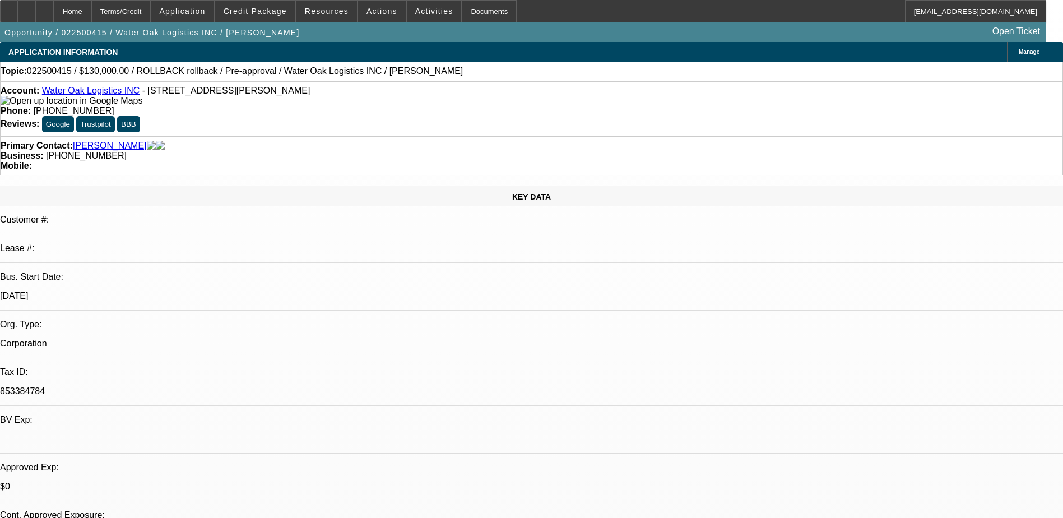
select select "0"
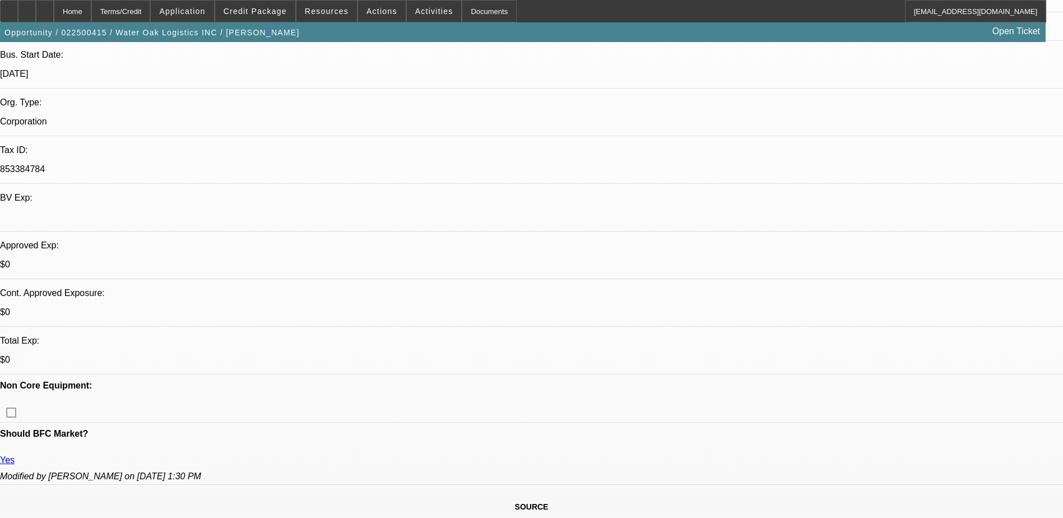
select select "1"
select select "3"
select select "6"
select select "1"
select select "3"
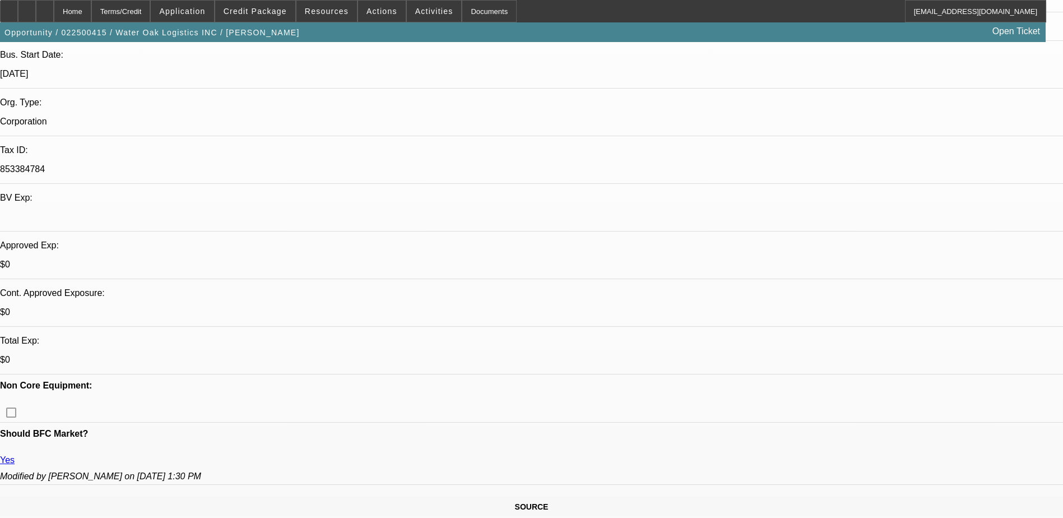
select select "6"
select select "1"
select select "3"
select select "4"
select select "1"
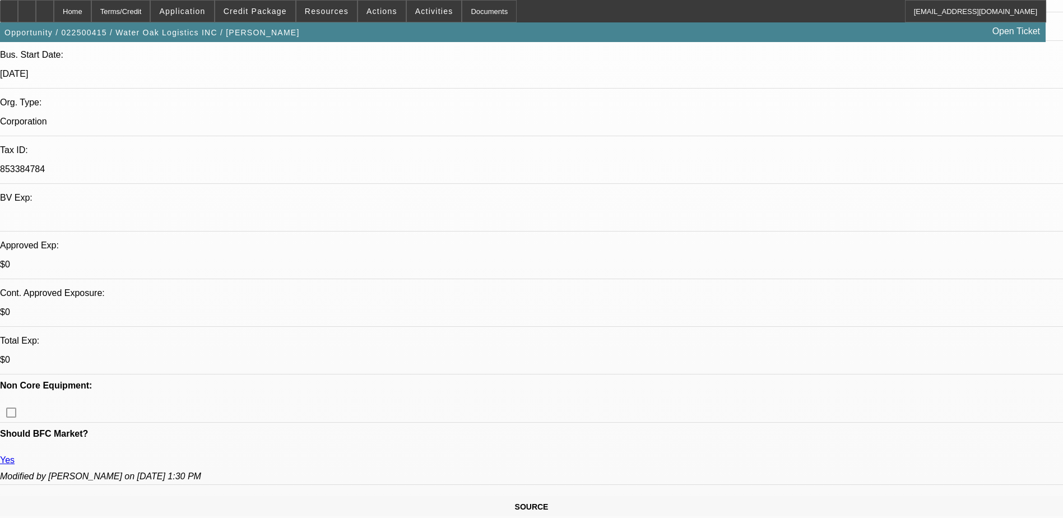
select select "3"
select select "6"
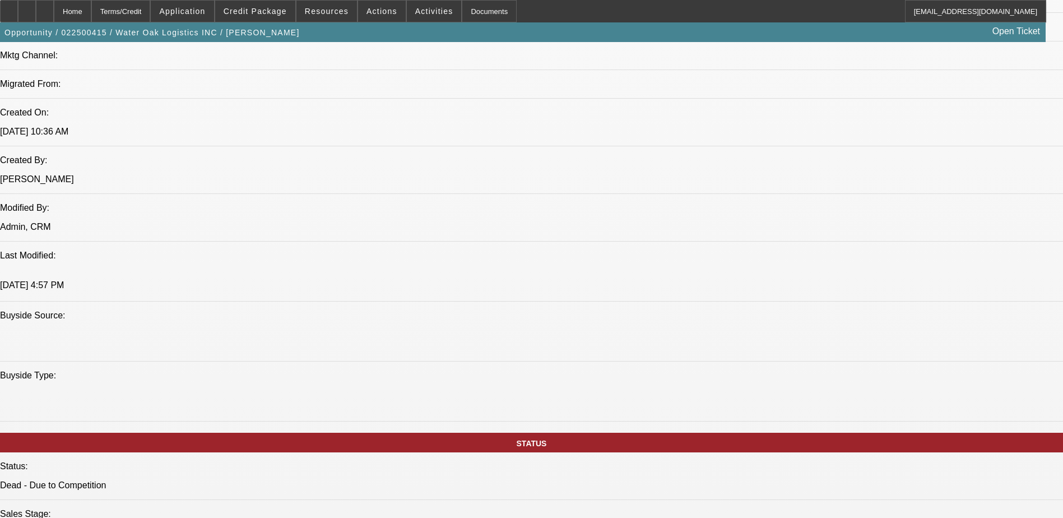
scroll to position [707, 0]
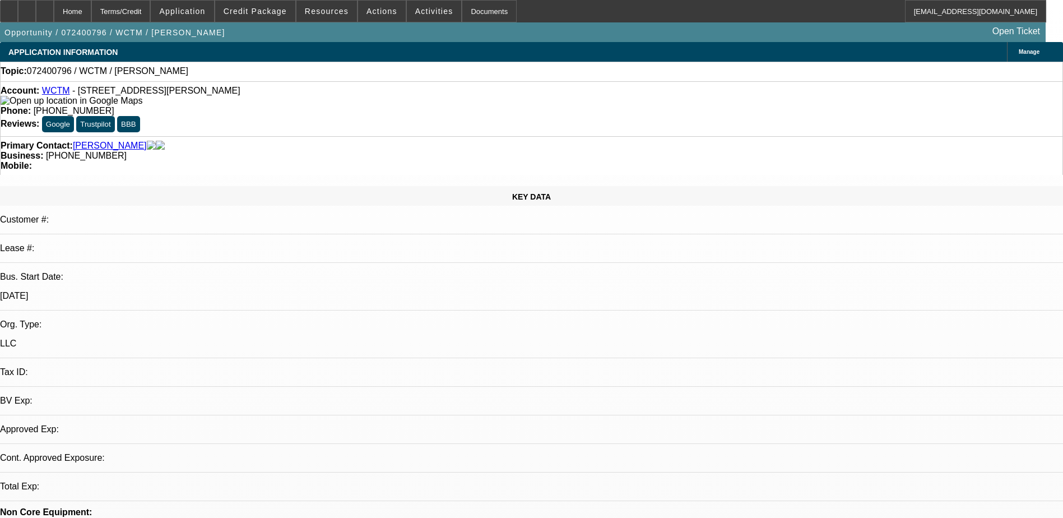
select select "0"
select select "2"
select select "0.1"
select select "1"
select select "2"
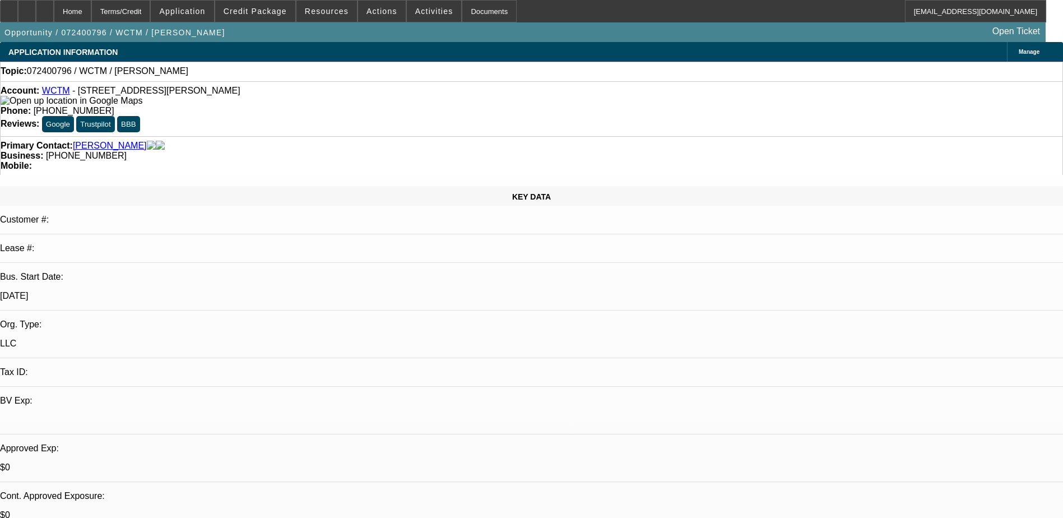
select select "4"
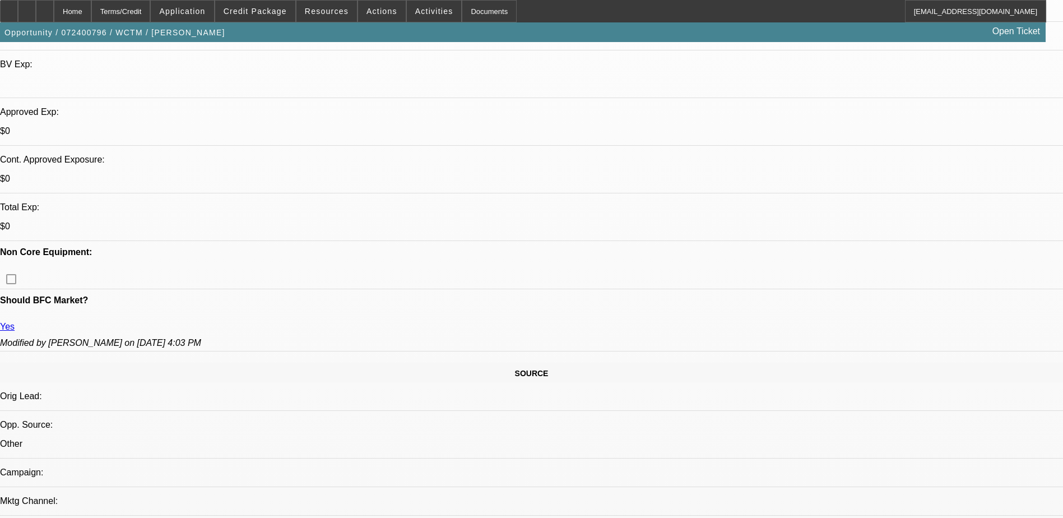
scroll to position [56, 0]
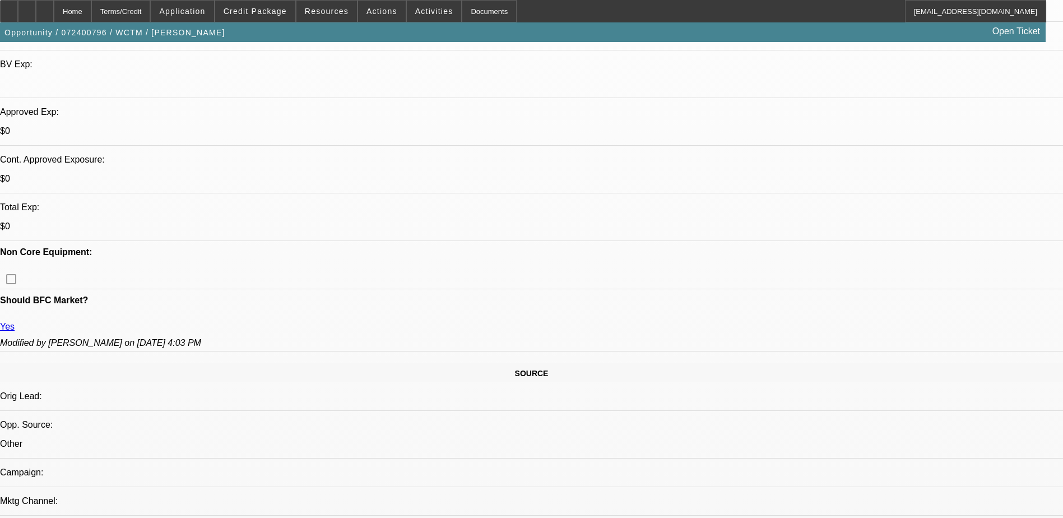
scroll to position [342, 0]
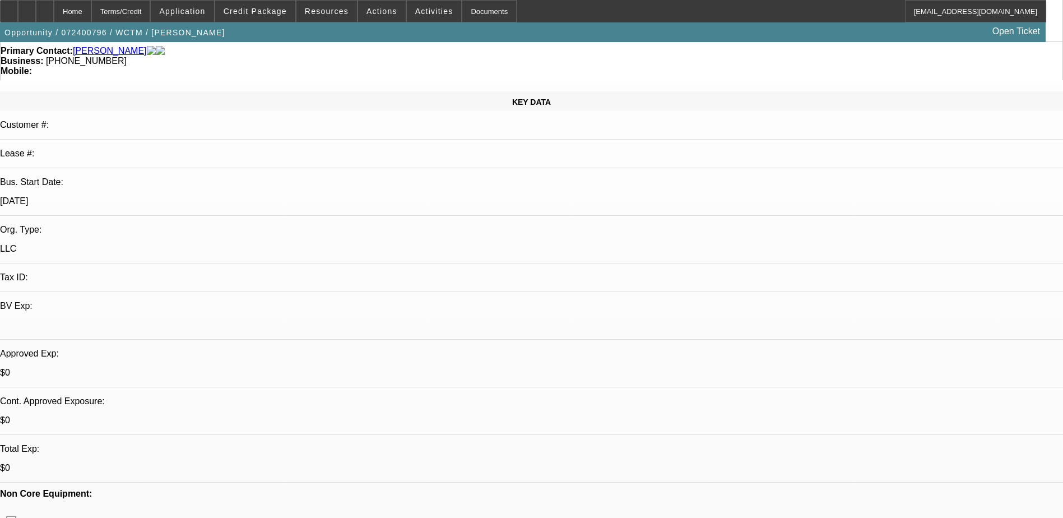
scroll to position [0, 0]
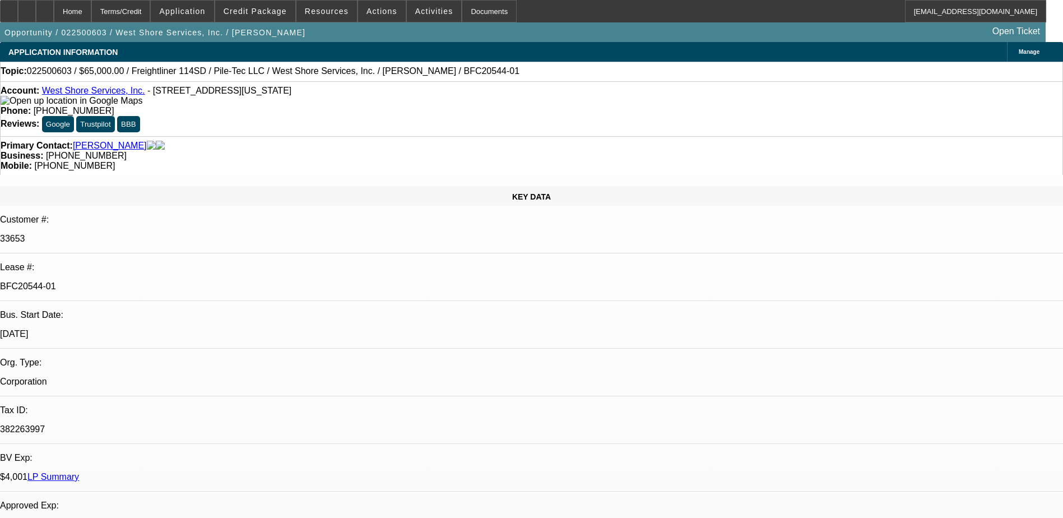
select select "0"
select select "0.1"
select select "0"
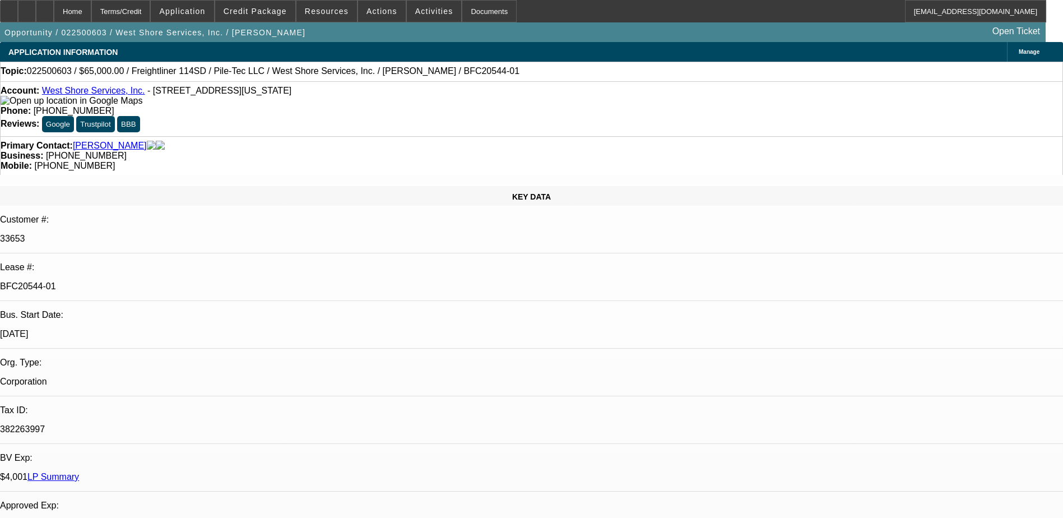
select select "0.1"
select select "0"
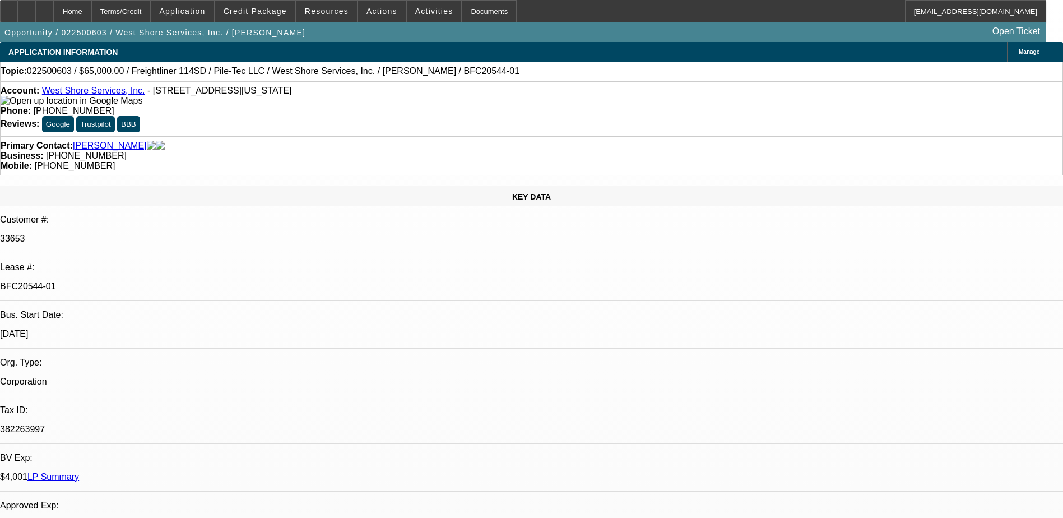
select select "0"
select select "0.1"
select select "1"
select select "3"
select select "4"
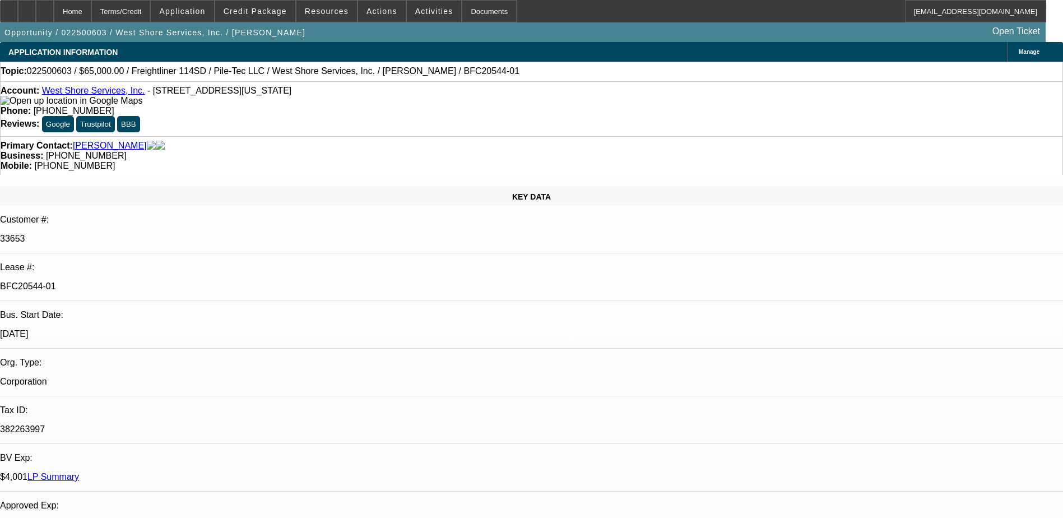
select select "1"
select select "3"
select select "4"
select select "1"
select select "3"
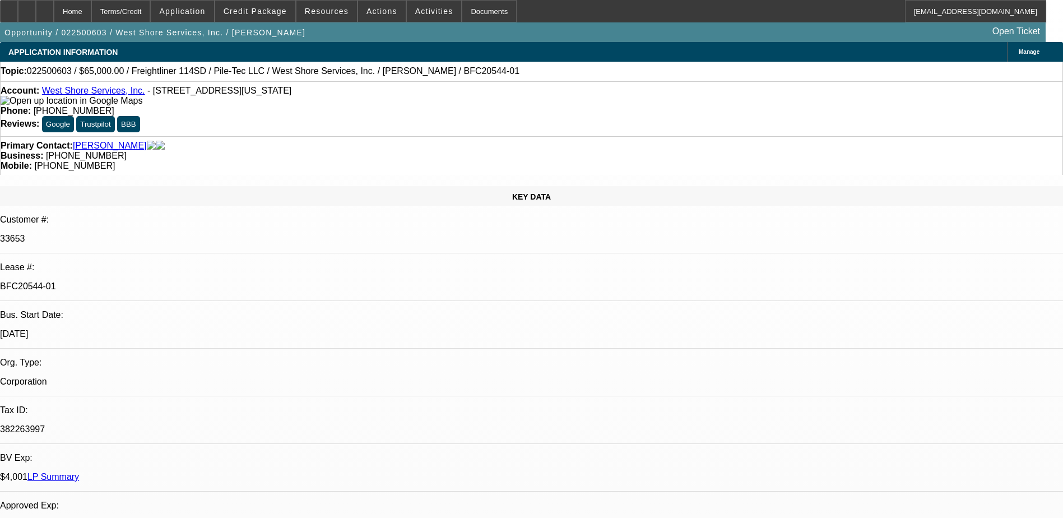
select select "2"
select select "1"
select select "3"
select select "4"
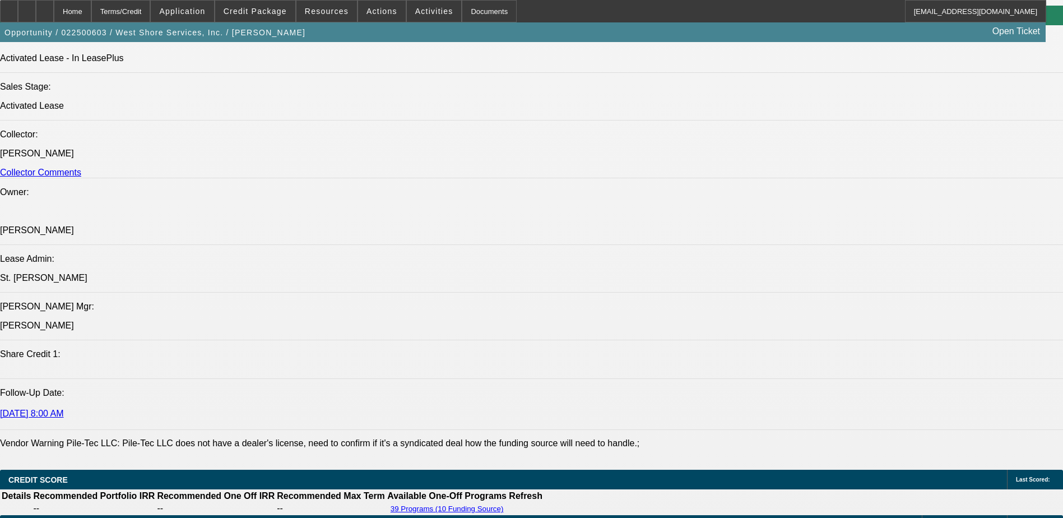
scroll to position [1401, 0]
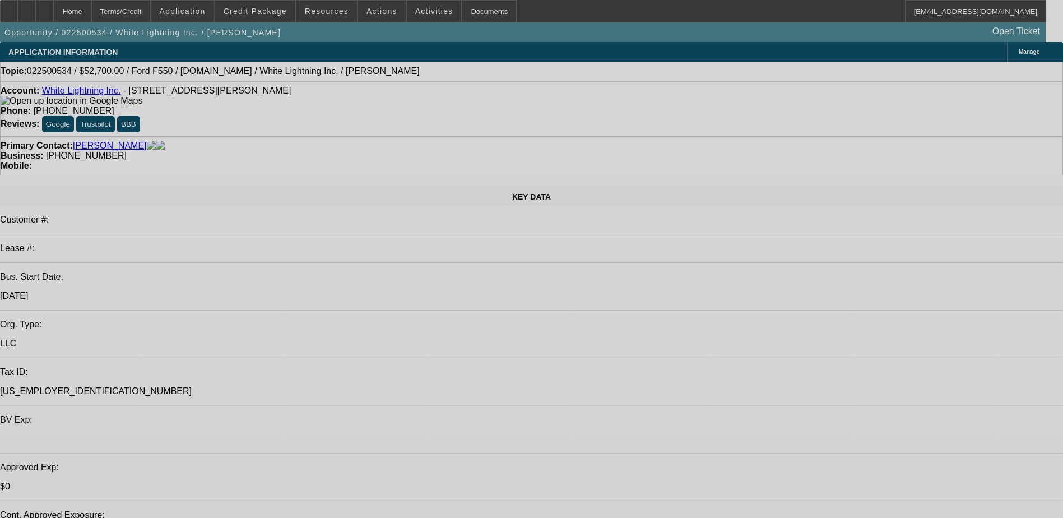
select select "0.1"
select select "2"
select select "0.1"
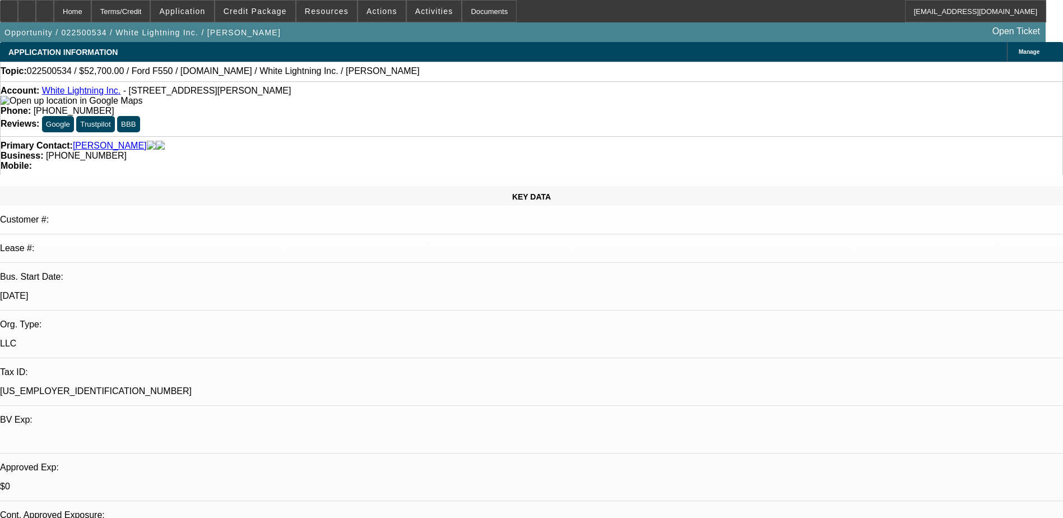
select select "0"
select select "2"
select select "0.1"
select select "0"
select select "2"
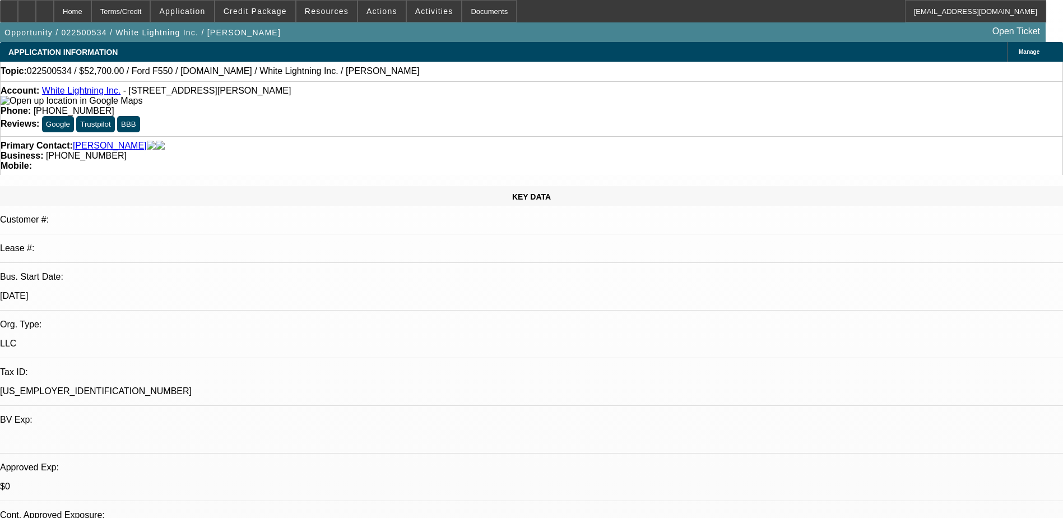
select select "0.1"
select select "2"
select select "0.1"
select select "1"
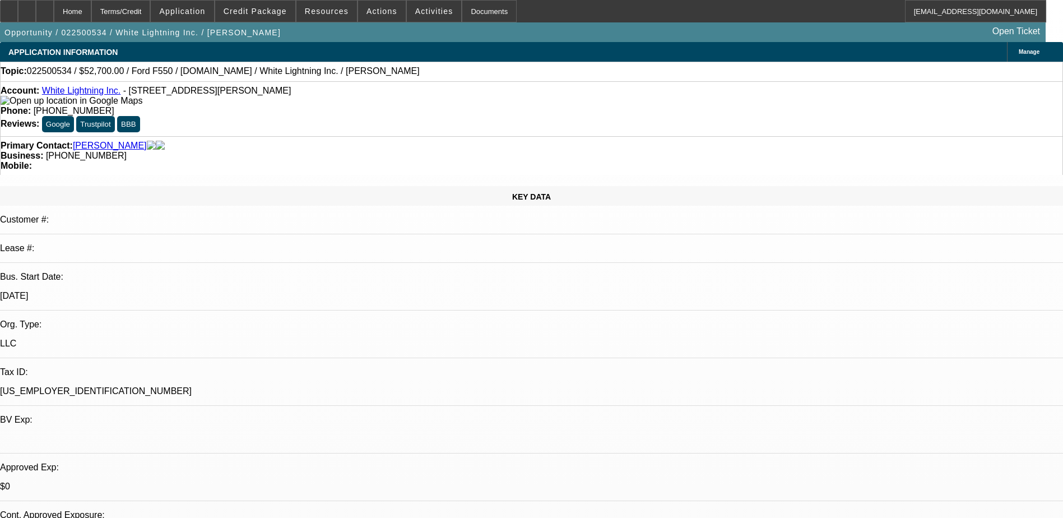
select select "2"
select select "4"
select select "1"
select select "2"
select select "4"
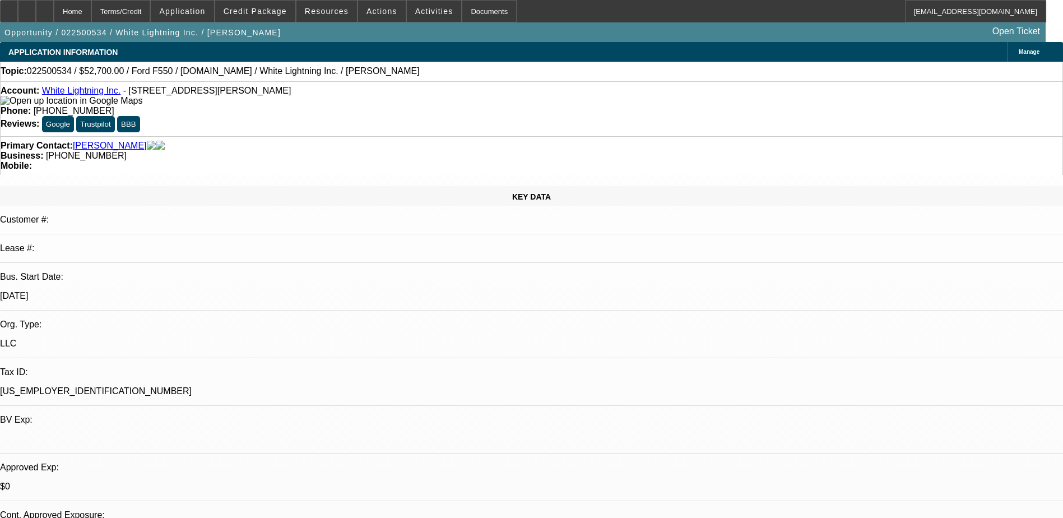
select select "1"
select select "2"
select select "4"
select select "1"
select select "2"
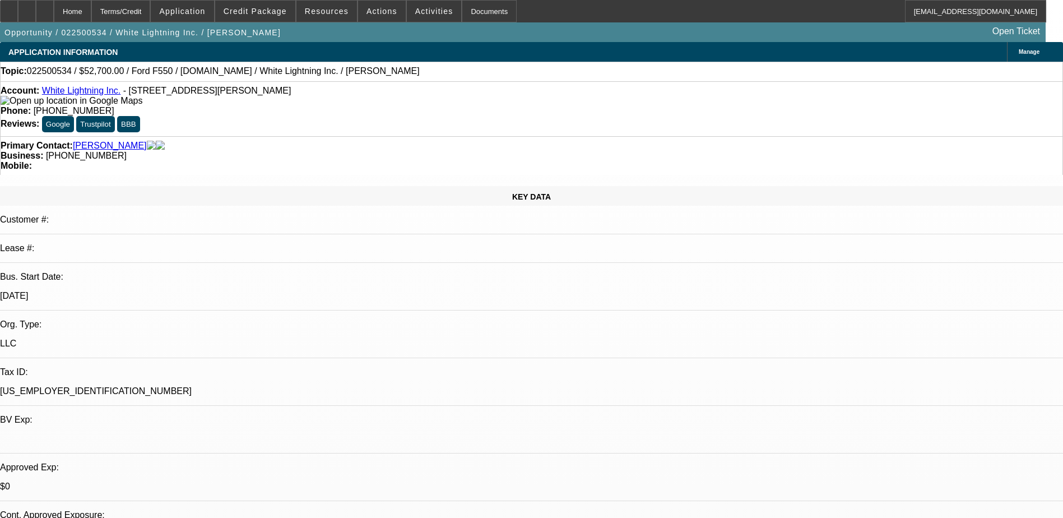
select select "4"
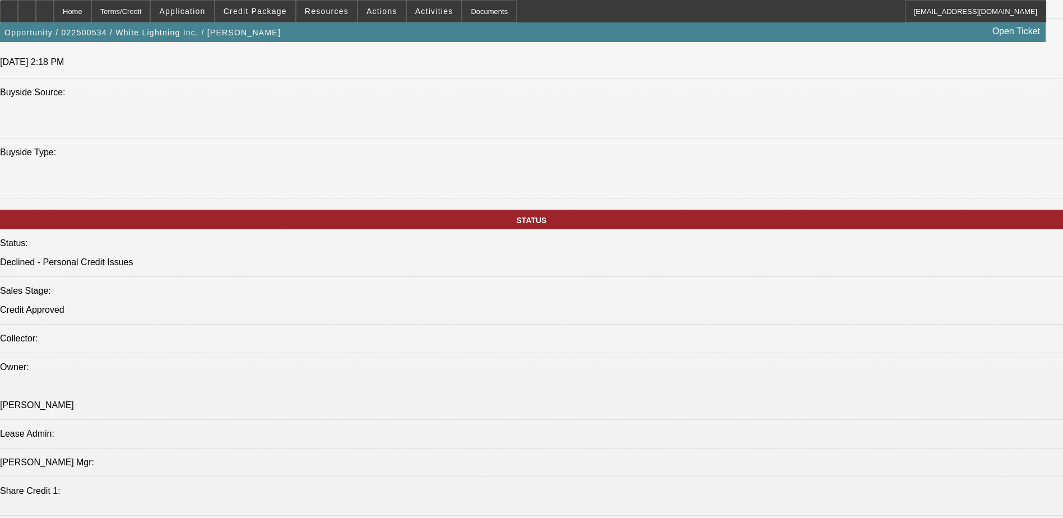
scroll to position [1090, 0]
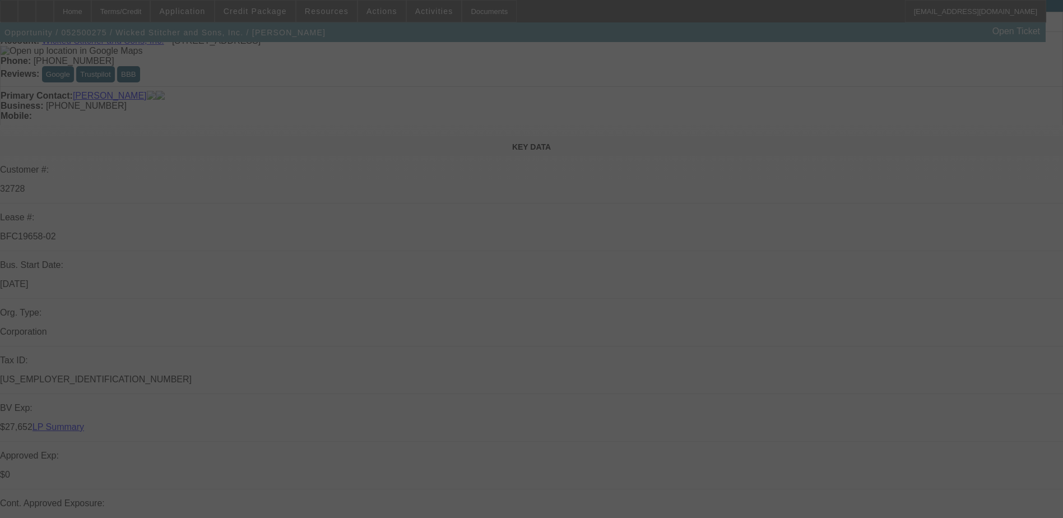
scroll to position [168, 0]
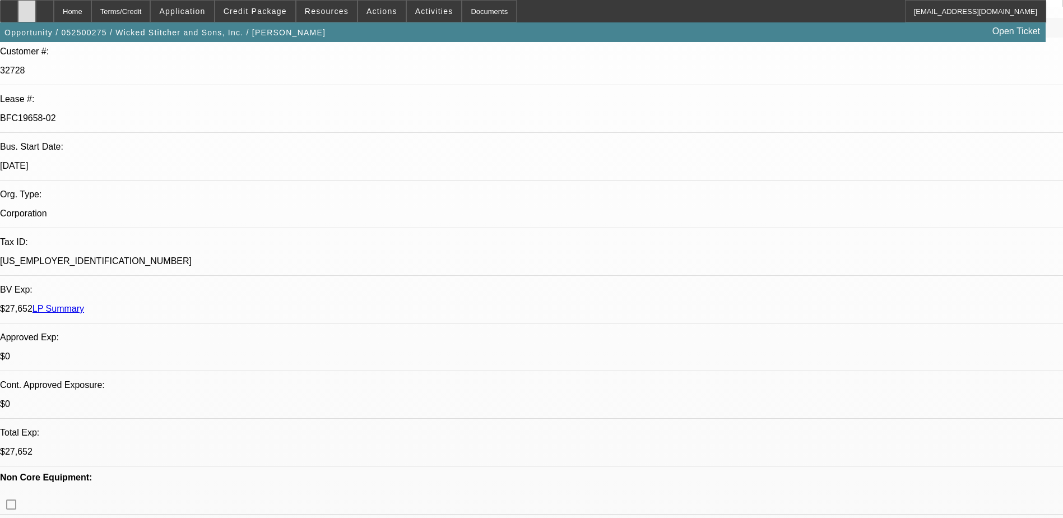
select select "0"
select select "2"
select select "0"
select select "2"
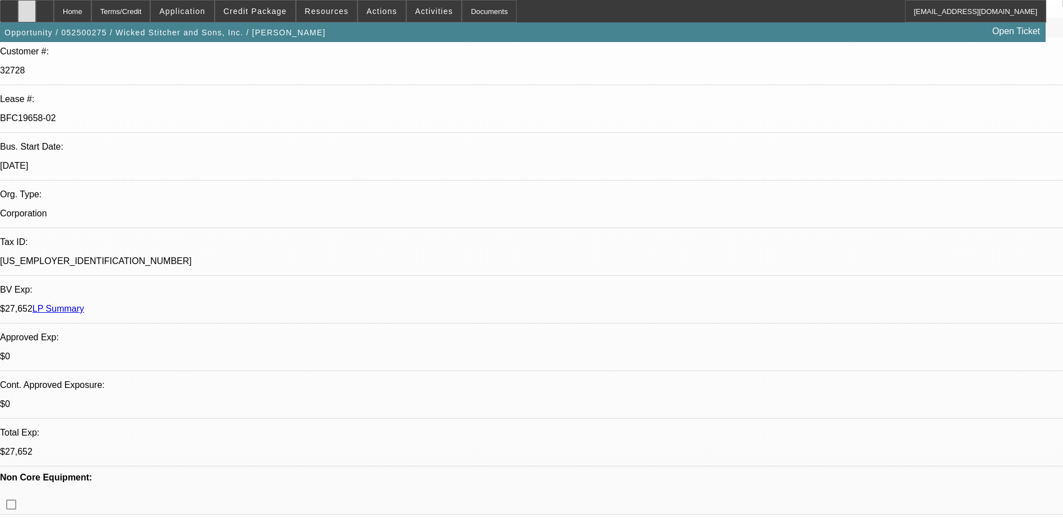
select select "0"
select select "2"
select select "0"
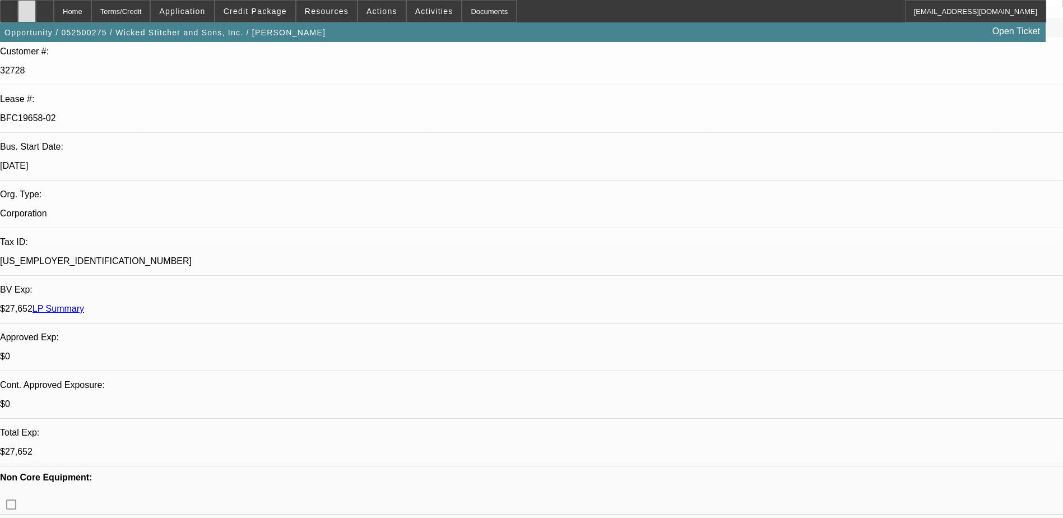
select select "2"
select select "0"
select select "1"
select select "2"
select select "6"
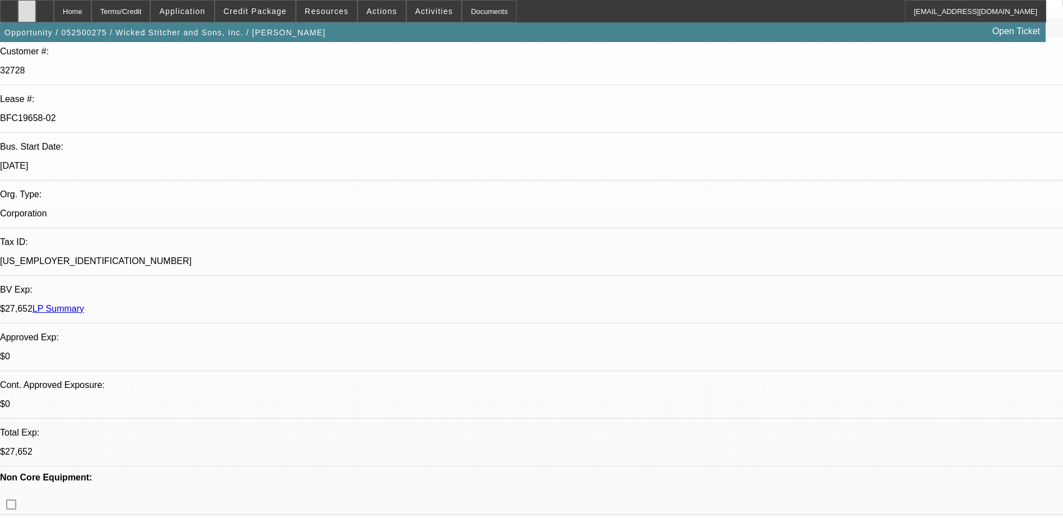
select select "1"
select select "2"
select select "6"
select select "1"
select select "2"
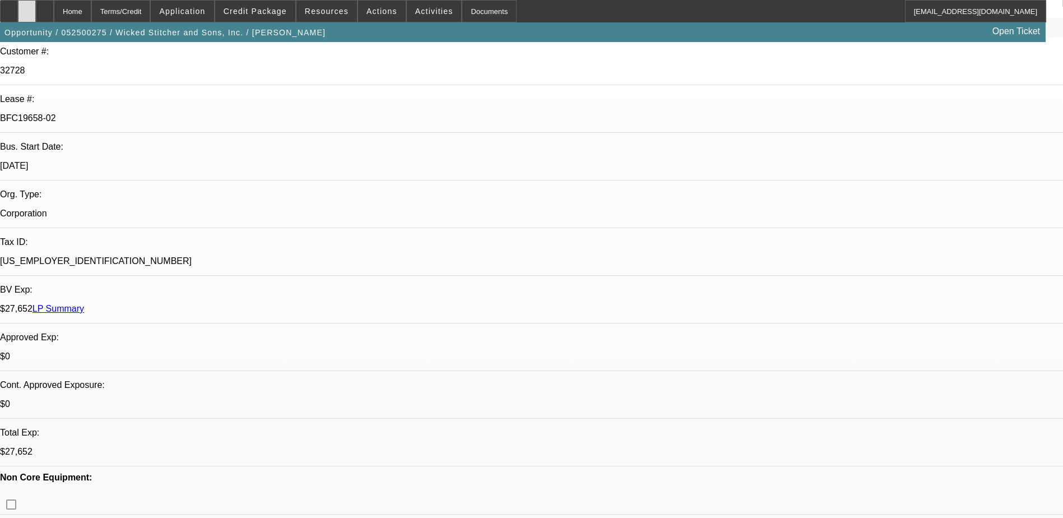
select select "6"
select select "1"
select select "2"
select select "6"
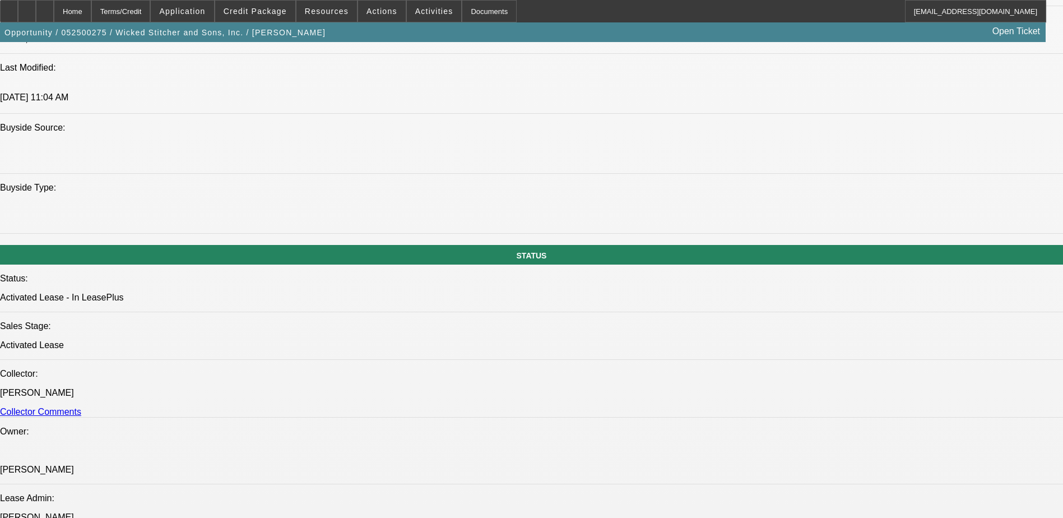
scroll to position [1233, 0]
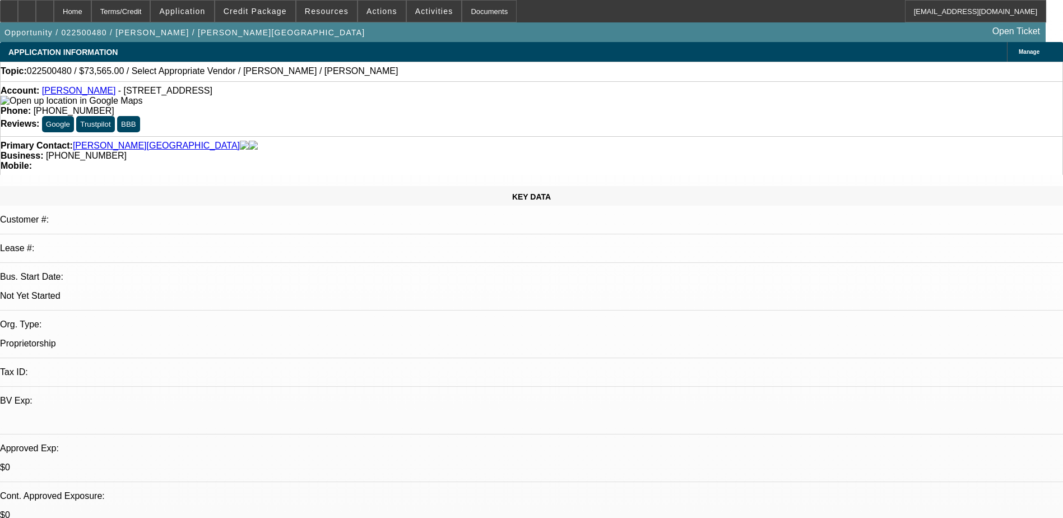
select select "0"
select select "2"
select select "0.1"
select select "1"
select select "2"
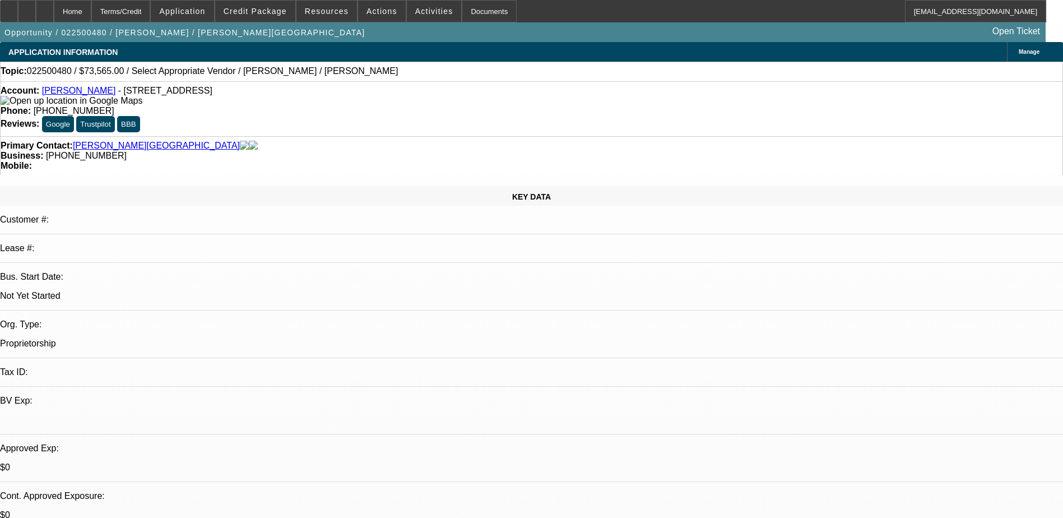
select select "4"
